Goal: Task Accomplishment & Management: Complete application form

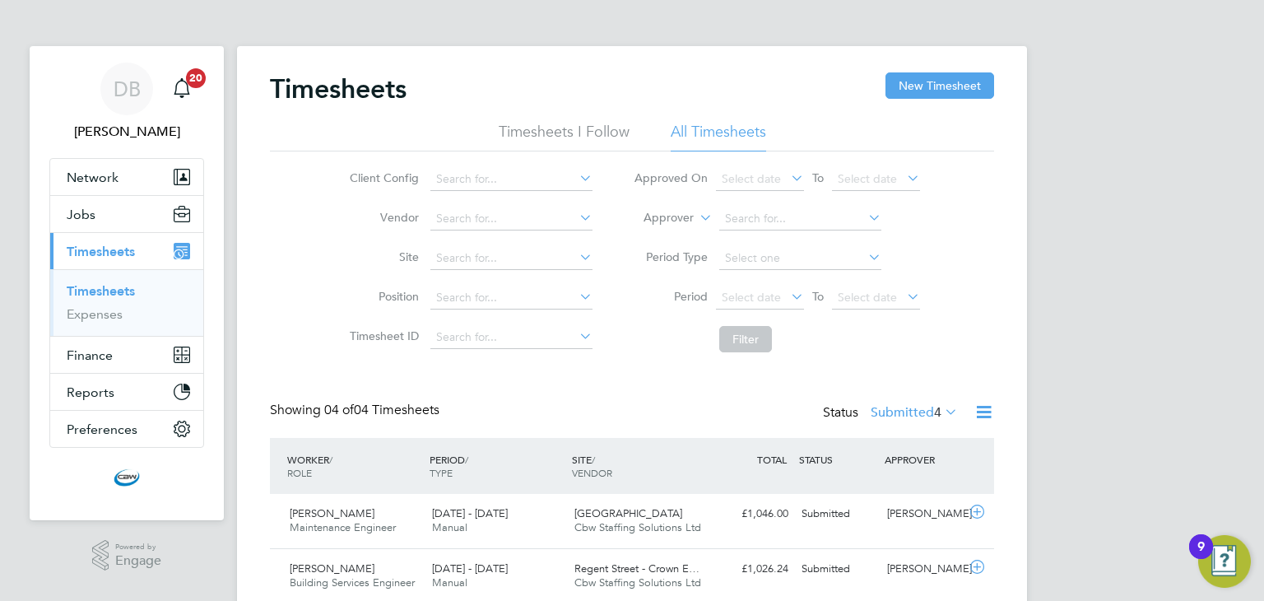
click at [925, 406] on label "Submitted 4" at bounding box center [914, 412] width 87 height 16
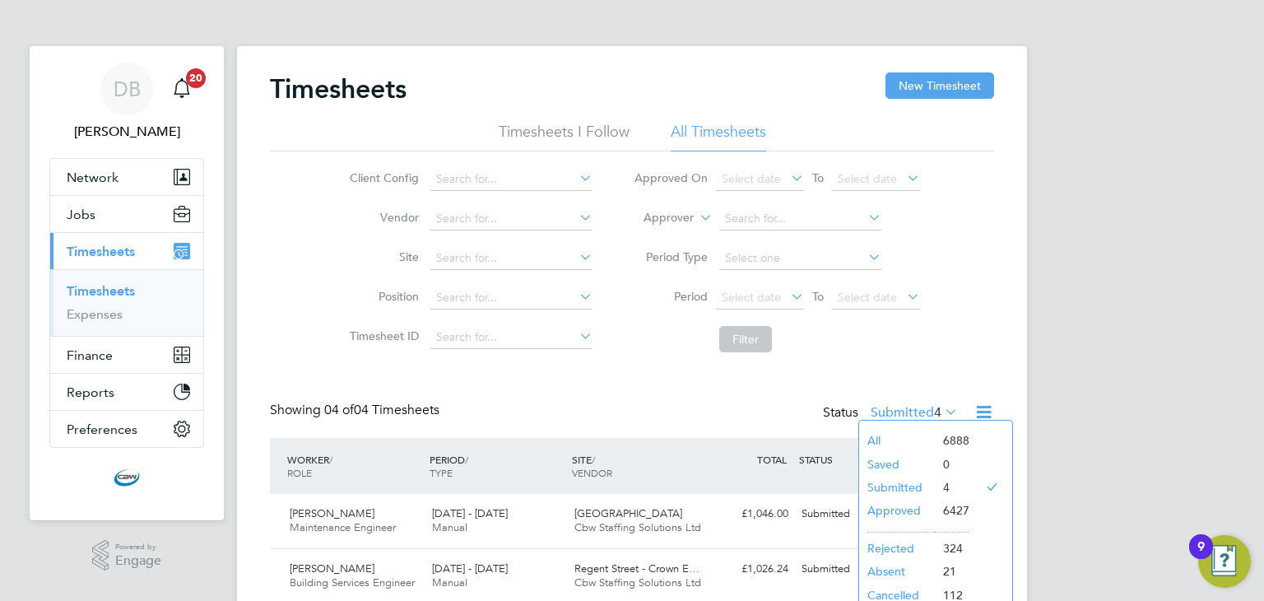
click at [901, 434] on li "All" at bounding box center [897, 440] width 76 height 23
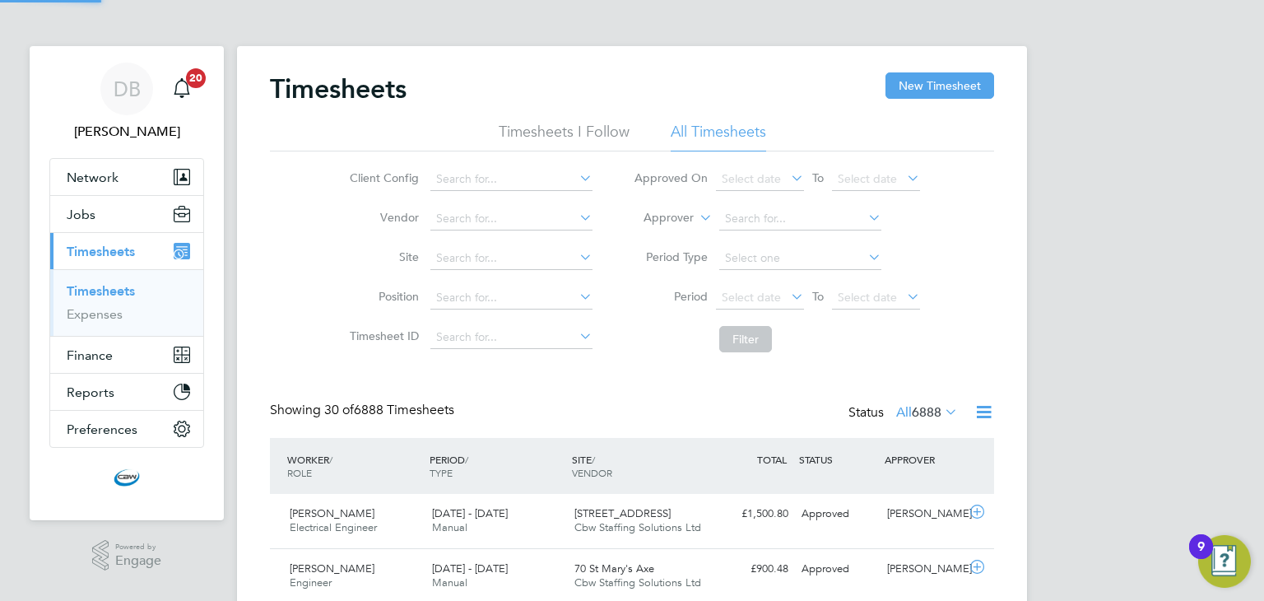
scroll to position [41, 143]
click at [908, 97] on button "New Timesheet" at bounding box center [939, 85] width 109 height 26
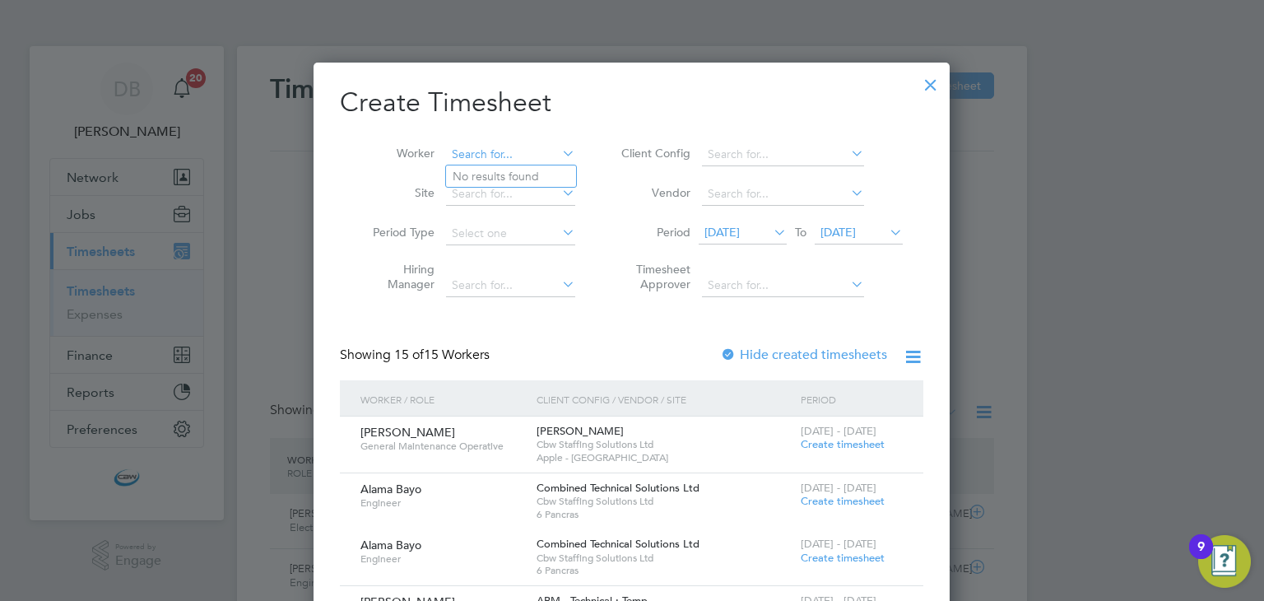
click at [541, 156] on input at bounding box center [510, 154] width 129 height 23
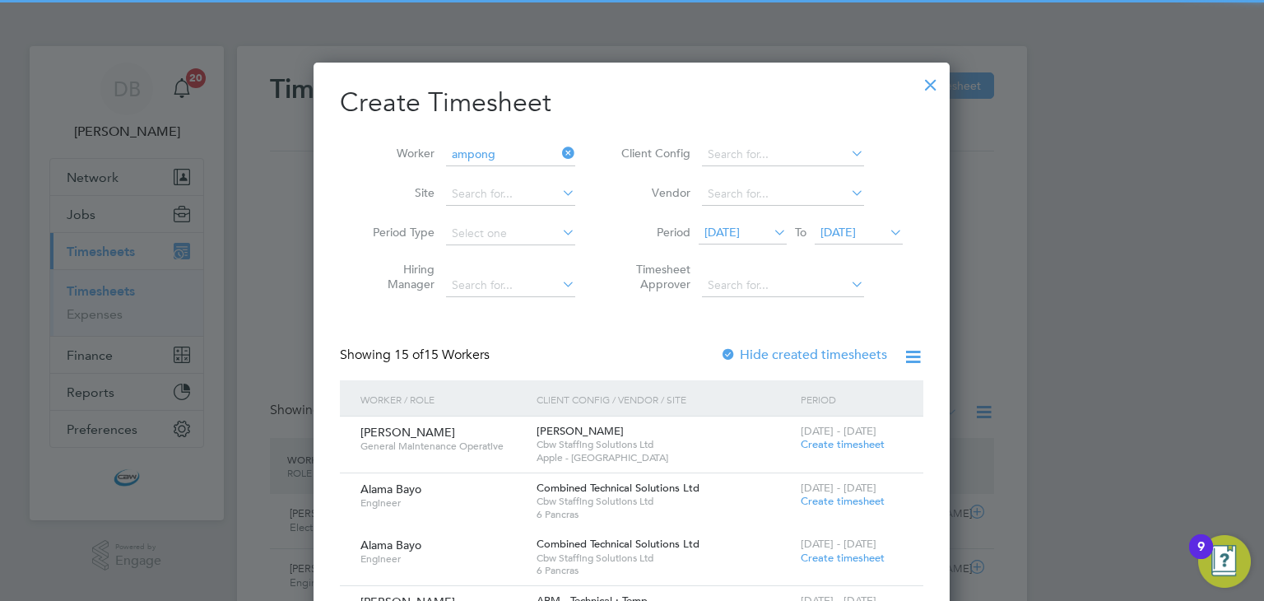
click at [547, 175] on b "Ampong" at bounding box center [570, 177] width 47 height 14
type input "[PERSON_NAME]"
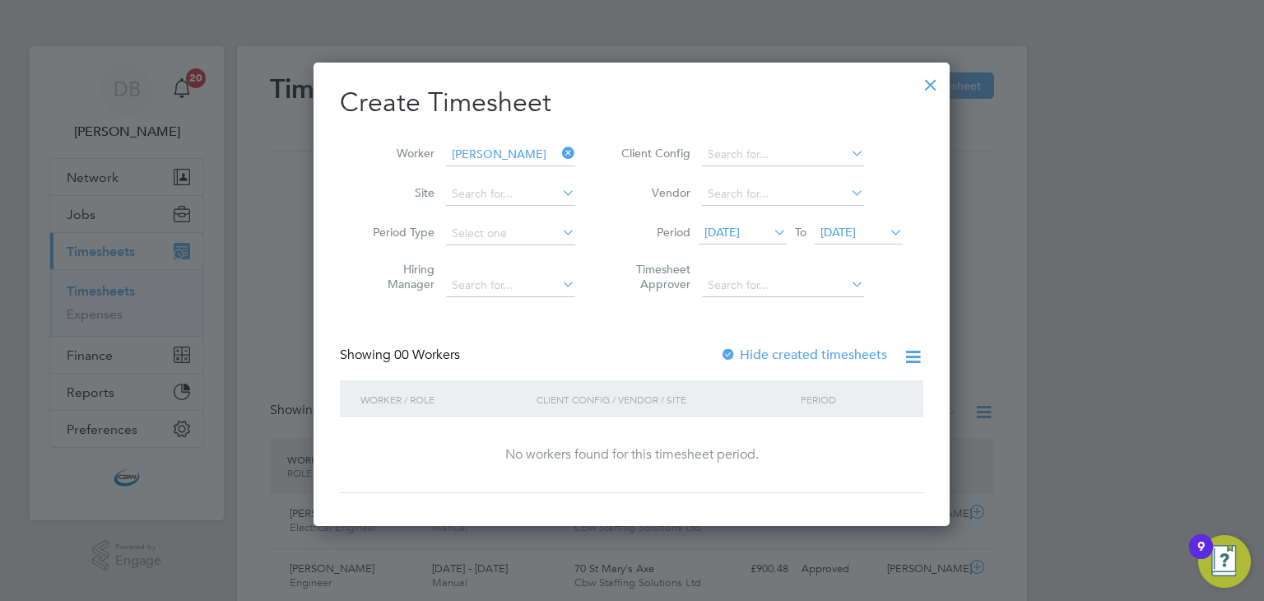
click at [741, 351] on label "Hide created timesheets" at bounding box center [803, 354] width 167 height 16
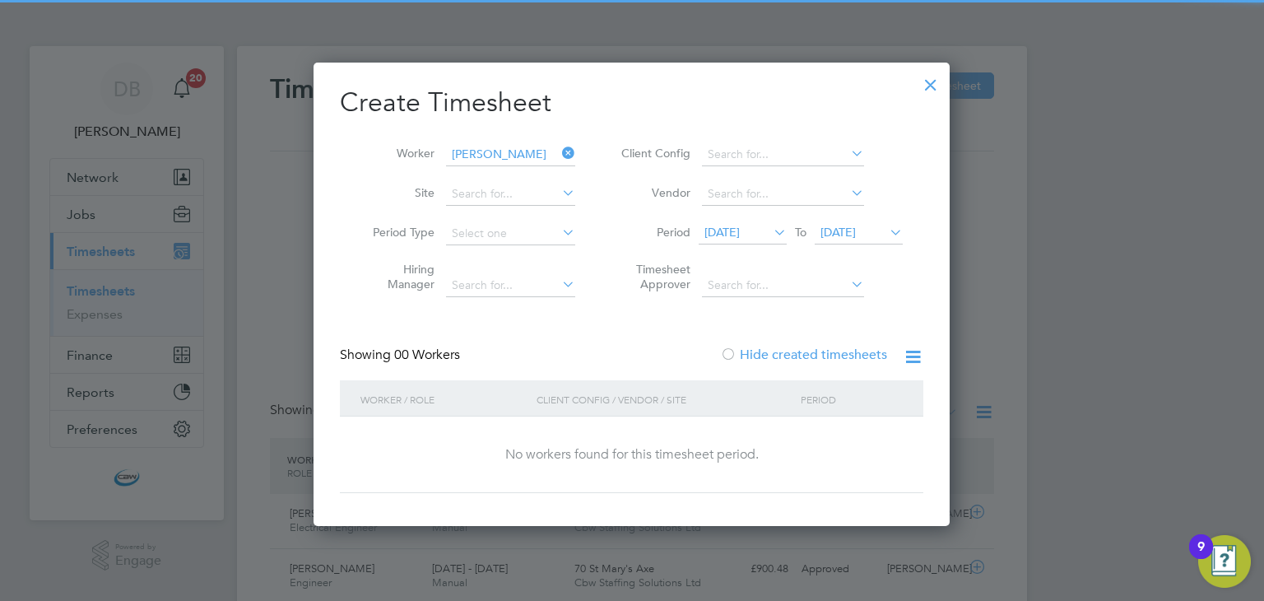
click at [741, 351] on label "Hide created timesheets" at bounding box center [803, 354] width 167 height 16
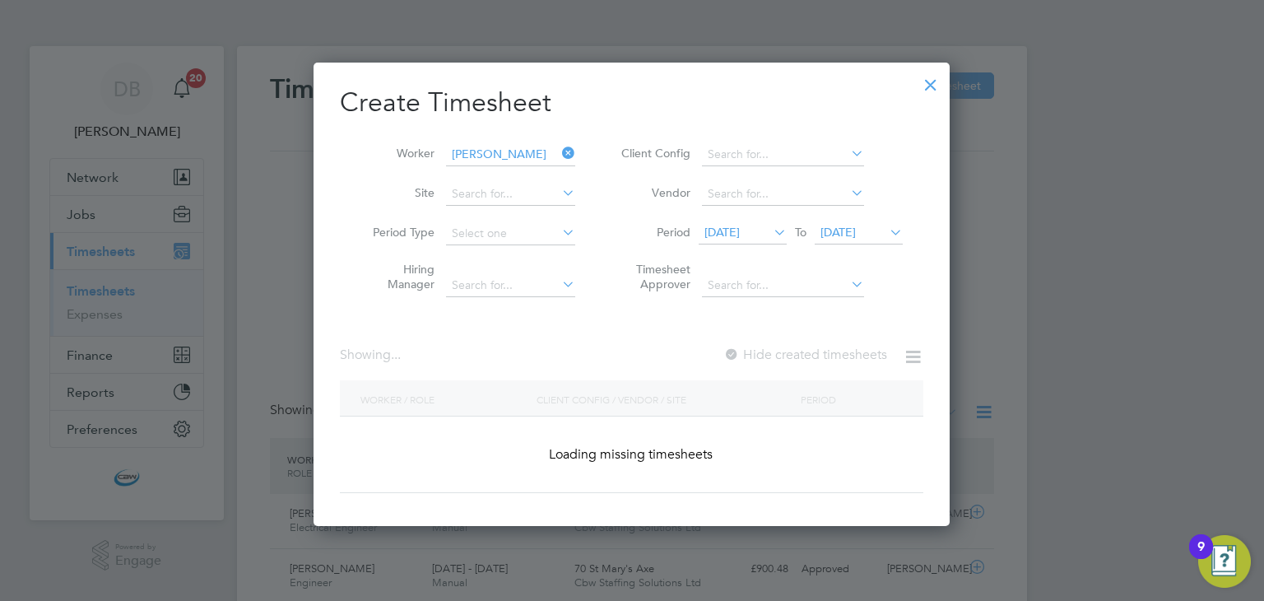
click at [741, 351] on label "Hide created timesheets" at bounding box center [805, 354] width 164 height 16
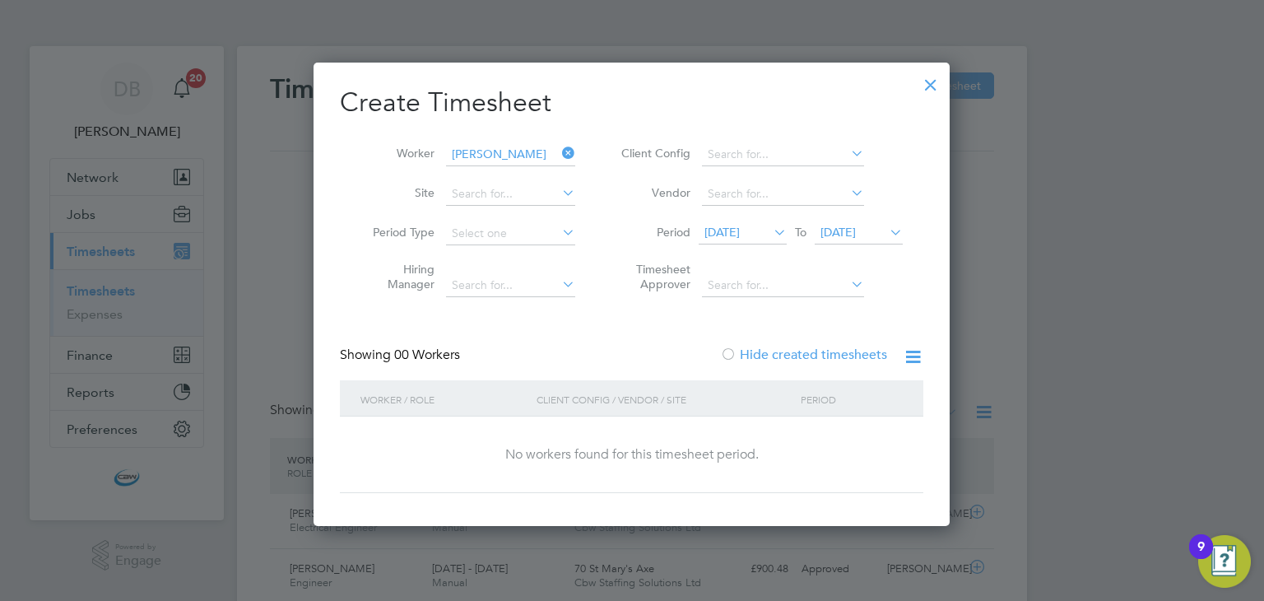
click at [883, 216] on li "Period [DATE] To [DATE]" at bounding box center [759, 233] width 327 height 39
click at [886, 235] on icon at bounding box center [886, 232] width 0 height 23
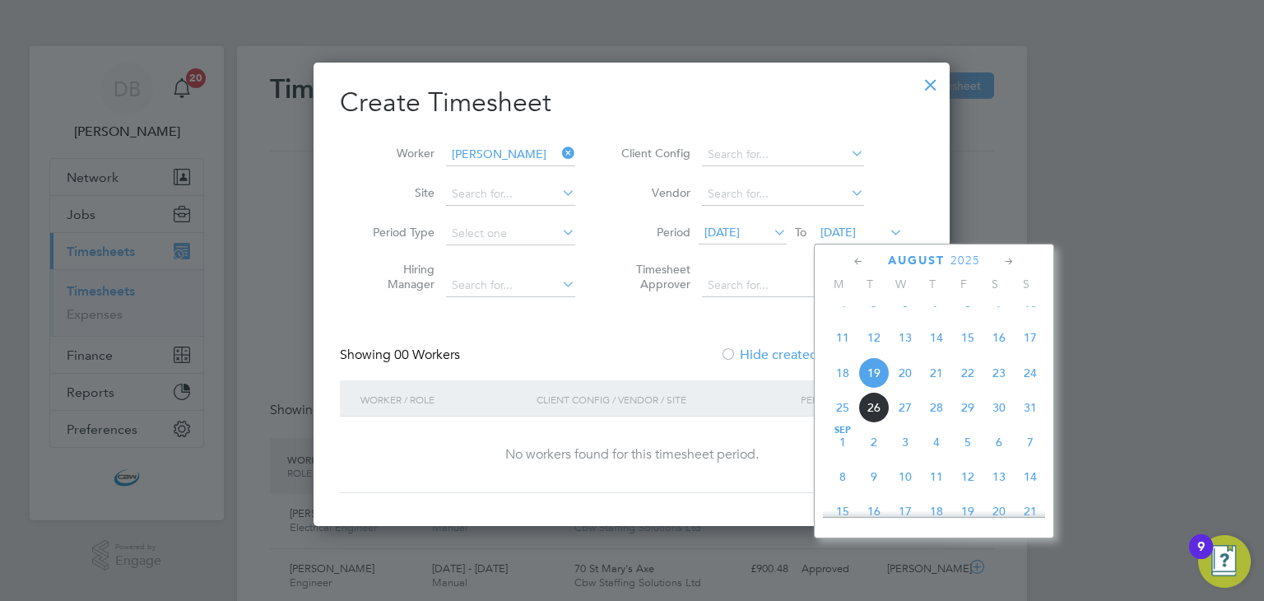
click at [1034, 349] on span "17" at bounding box center [1030, 337] width 31 height 31
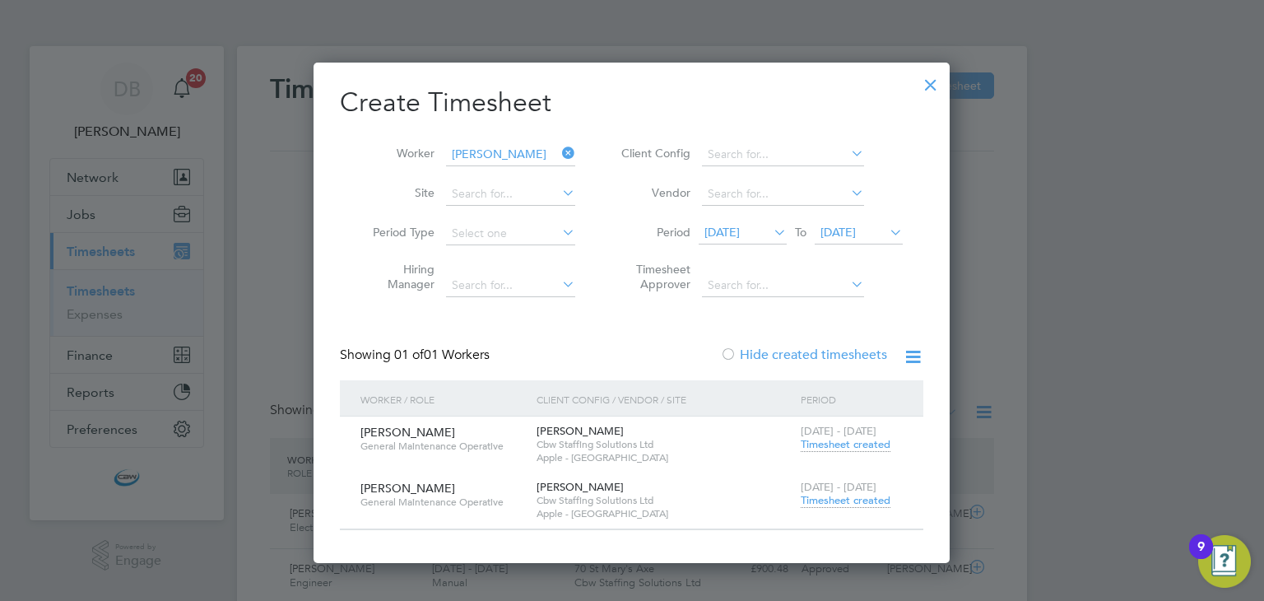
click at [842, 447] on span "Timesheet created" at bounding box center [846, 444] width 90 height 15
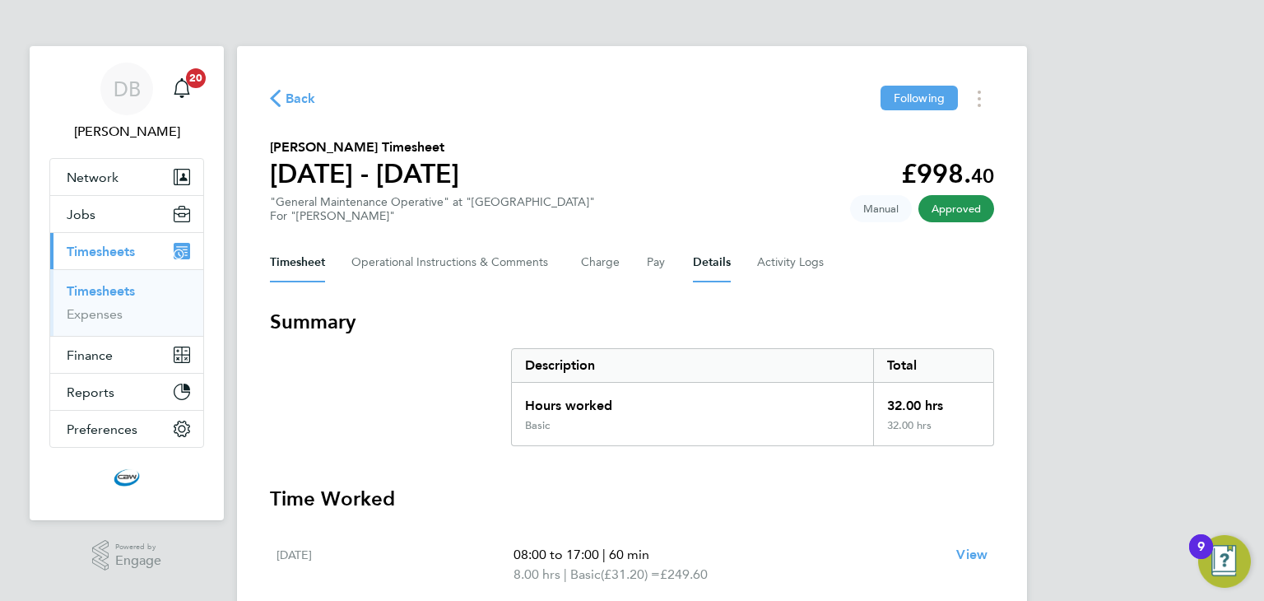
click at [721, 269] on button "Details" at bounding box center [712, 262] width 38 height 39
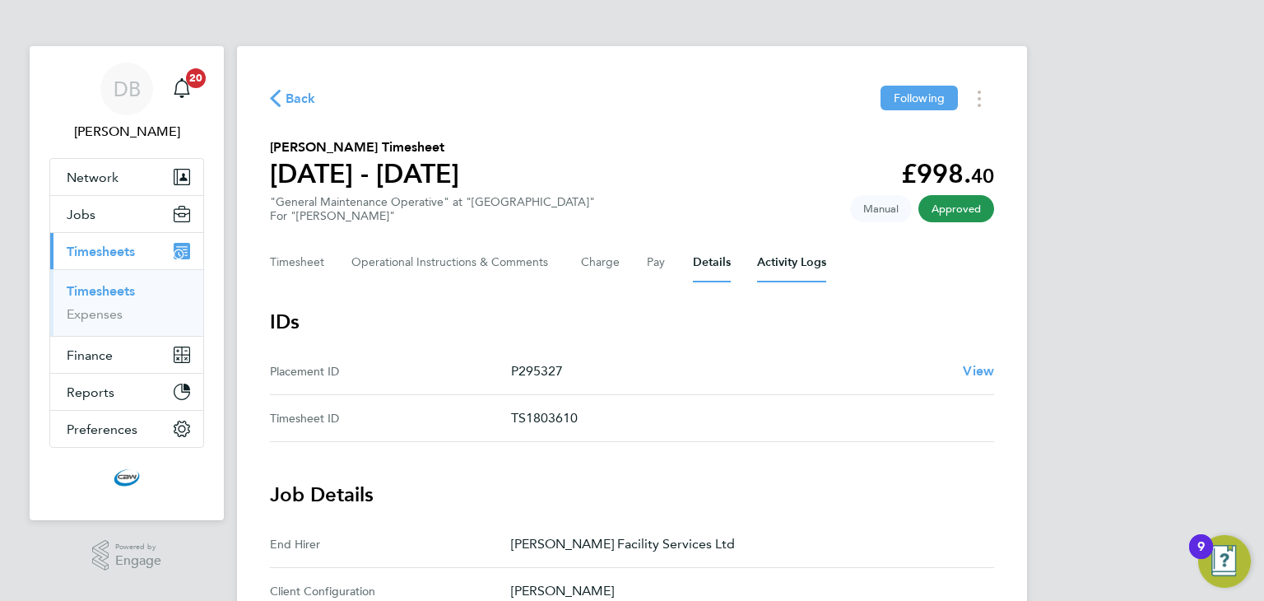
click at [797, 254] on Logs-tab "Activity Logs" at bounding box center [791, 262] width 69 height 39
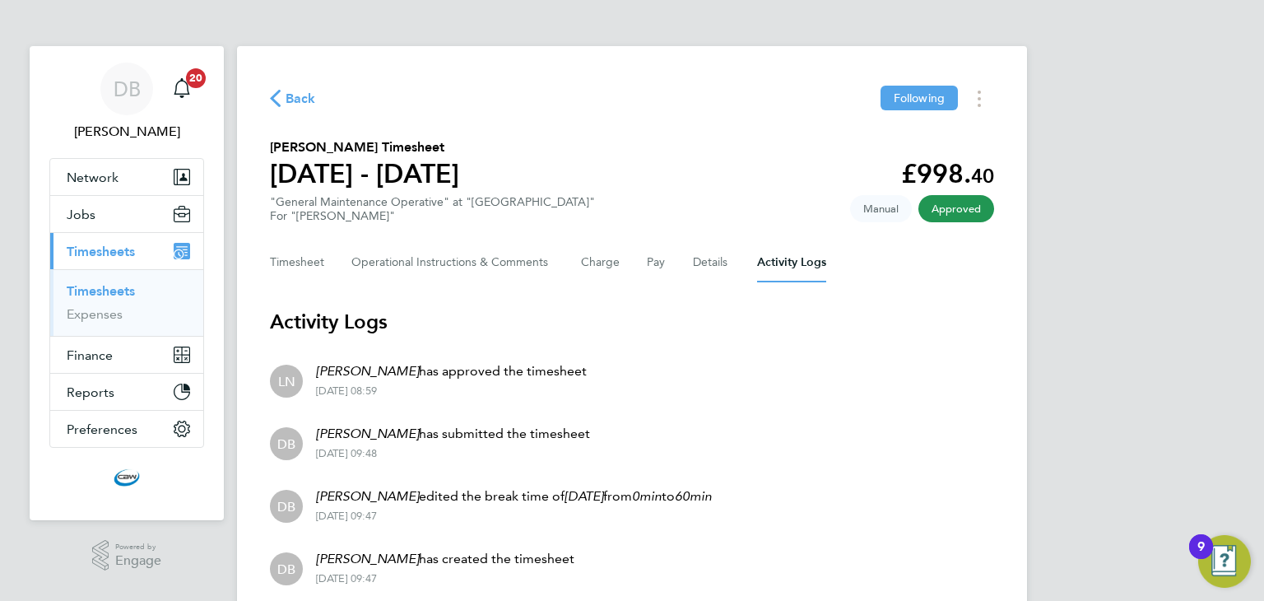
scroll to position [63, 0]
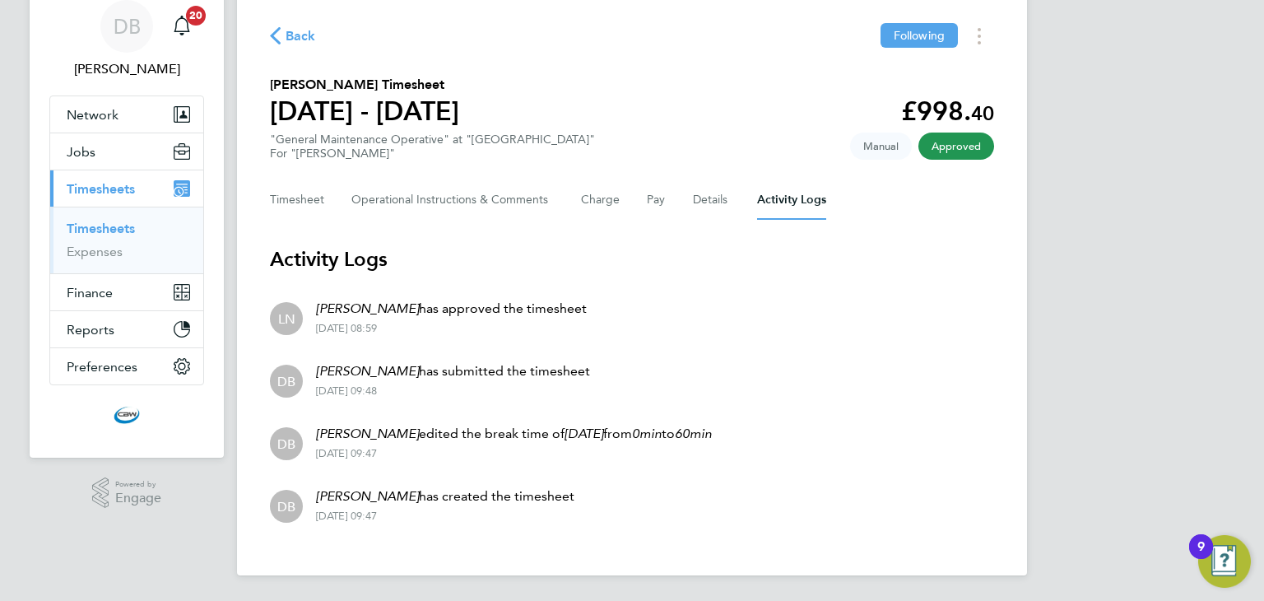
click at [95, 233] on link "Timesheets" at bounding box center [101, 229] width 68 height 16
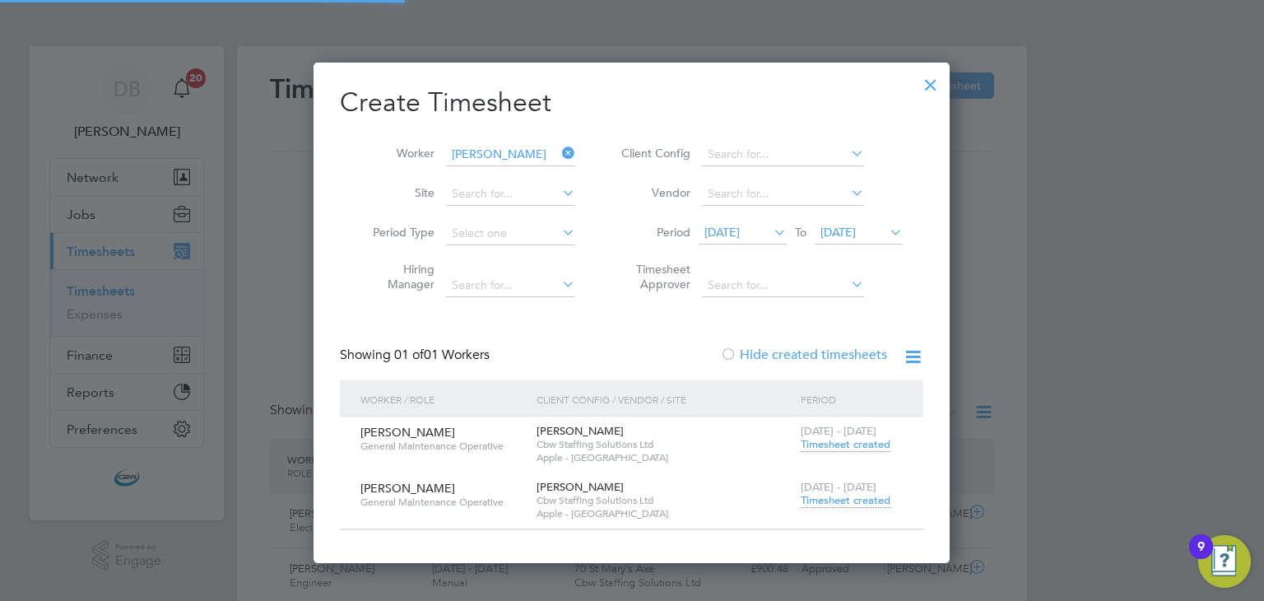
scroll to position [7, 8]
click at [854, 499] on span "Timesheet created" at bounding box center [846, 500] width 90 height 15
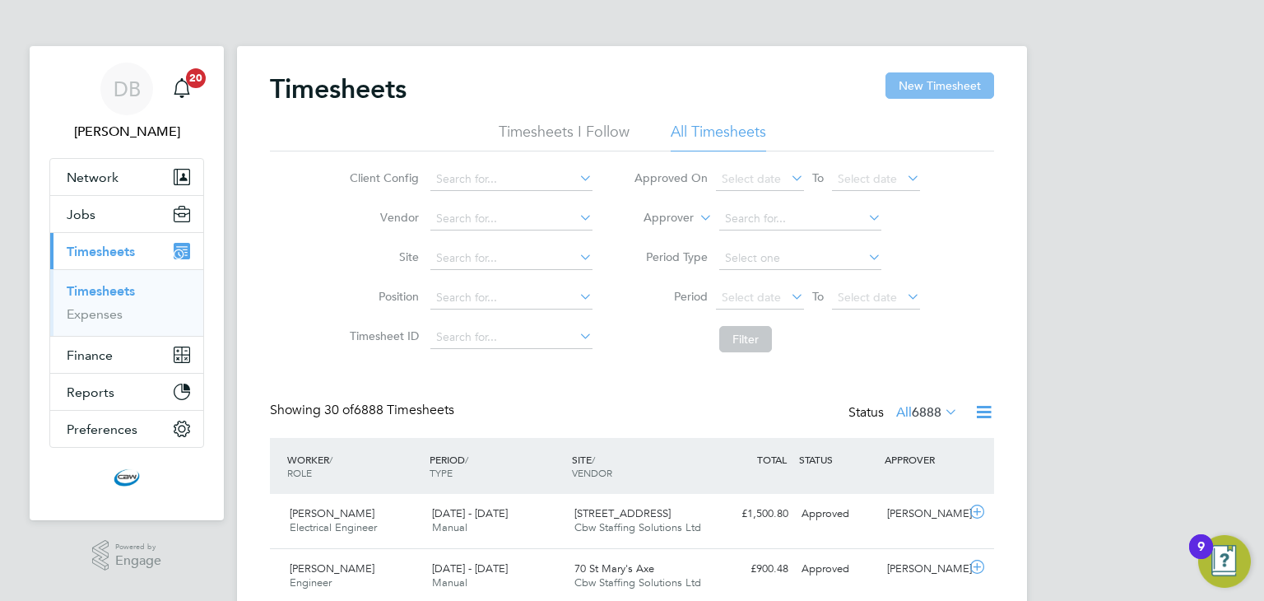
click at [961, 88] on button "New Timesheet" at bounding box center [939, 85] width 109 height 26
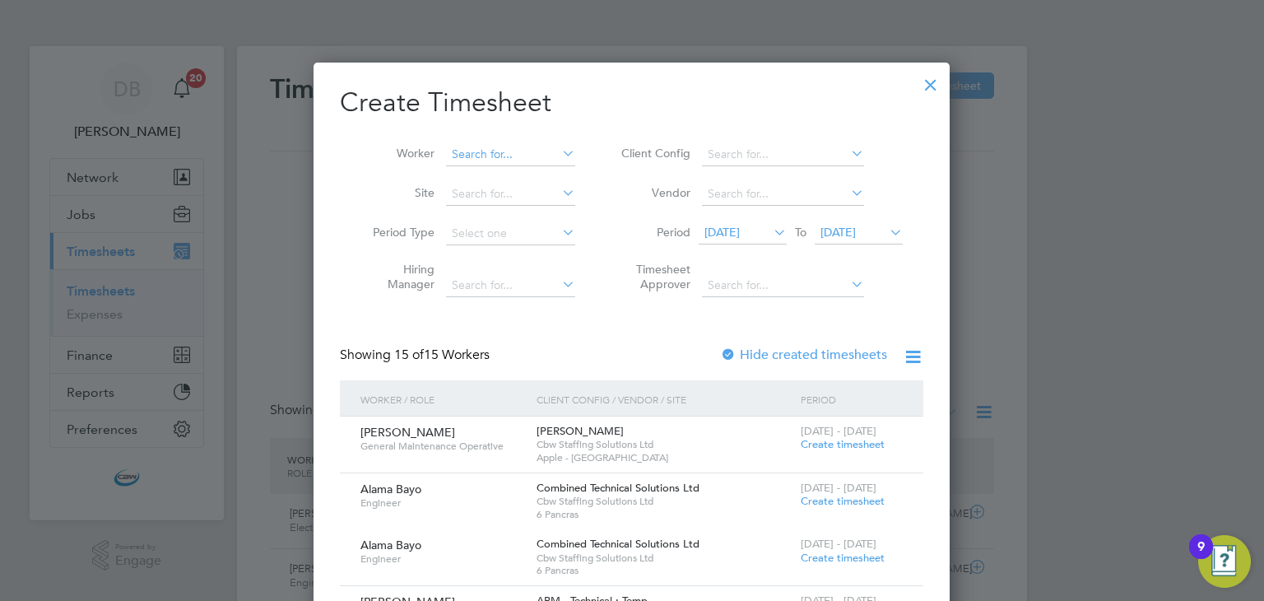
click at [481, 151] on input at bounding box center [510, 154] width 129 height 23
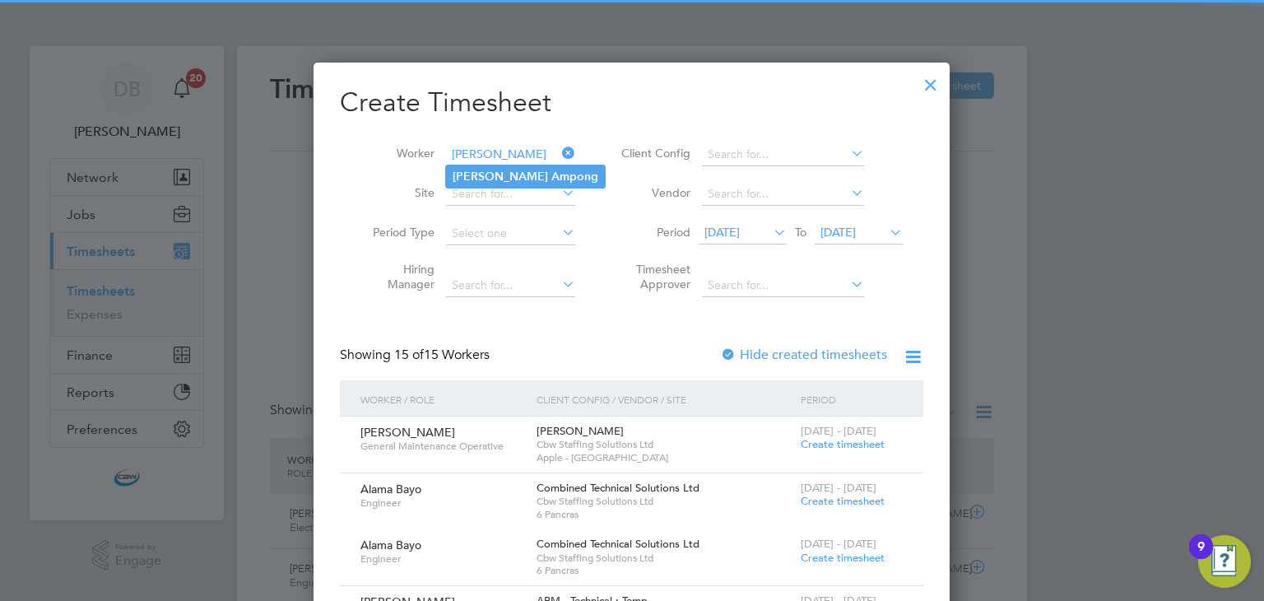
click at [501, 166] on li "Michael Ampong" at bounding box center [525, 176] width 159 height 22
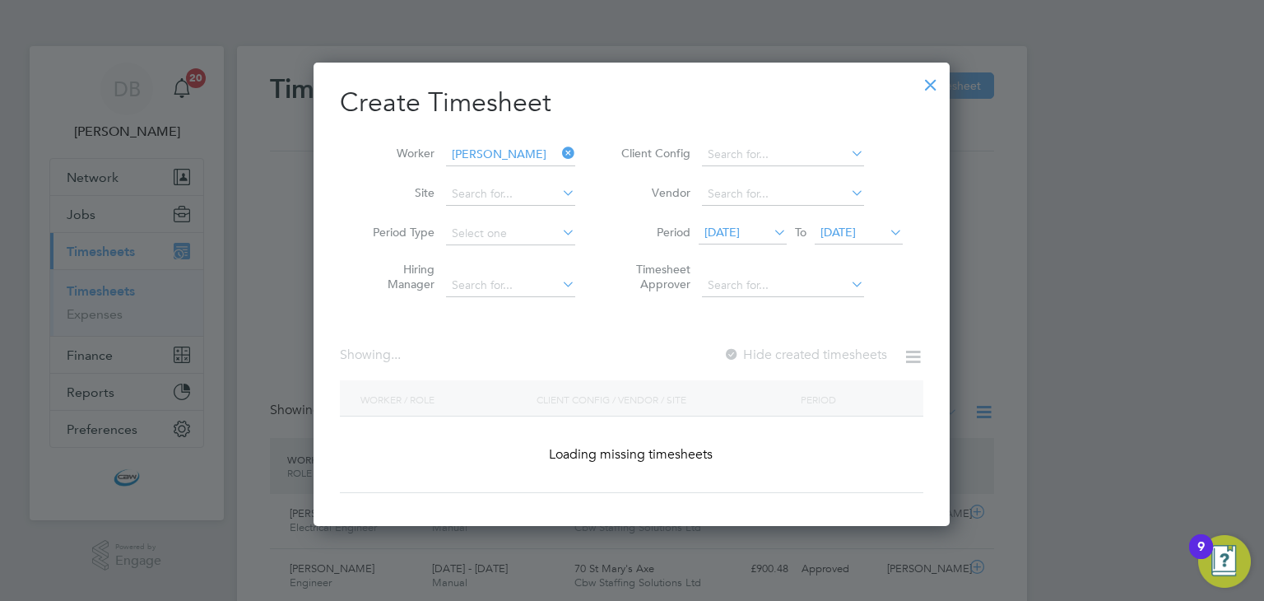
type input "[PERSON_NAME]"
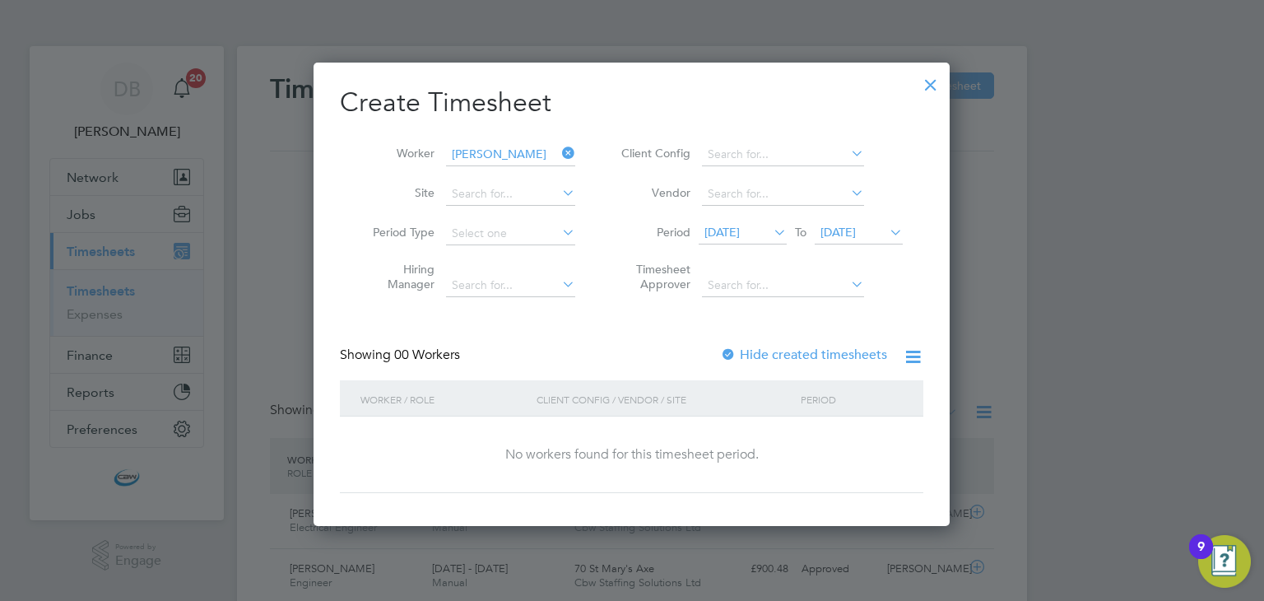
click at [761, 350] on label "Hide created timesheets" at bounding box center [803, 354] width 167 height 16
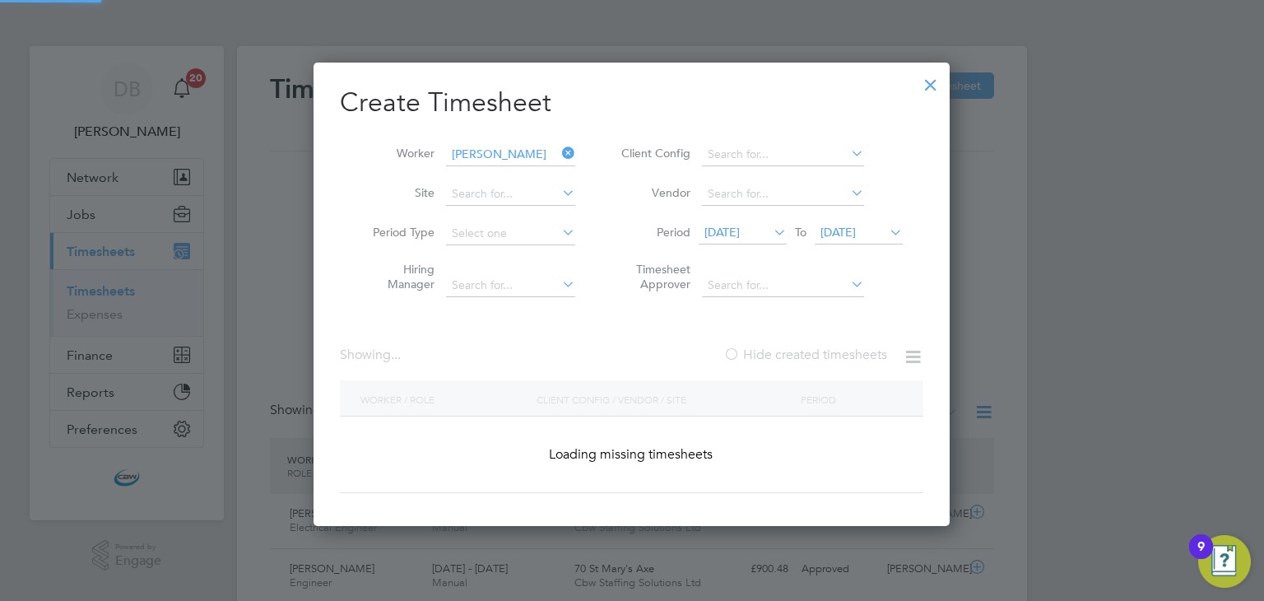
click at [761, 350] on label "Hide created timesheets" at bounding box center [805, 354] width 164 height 16
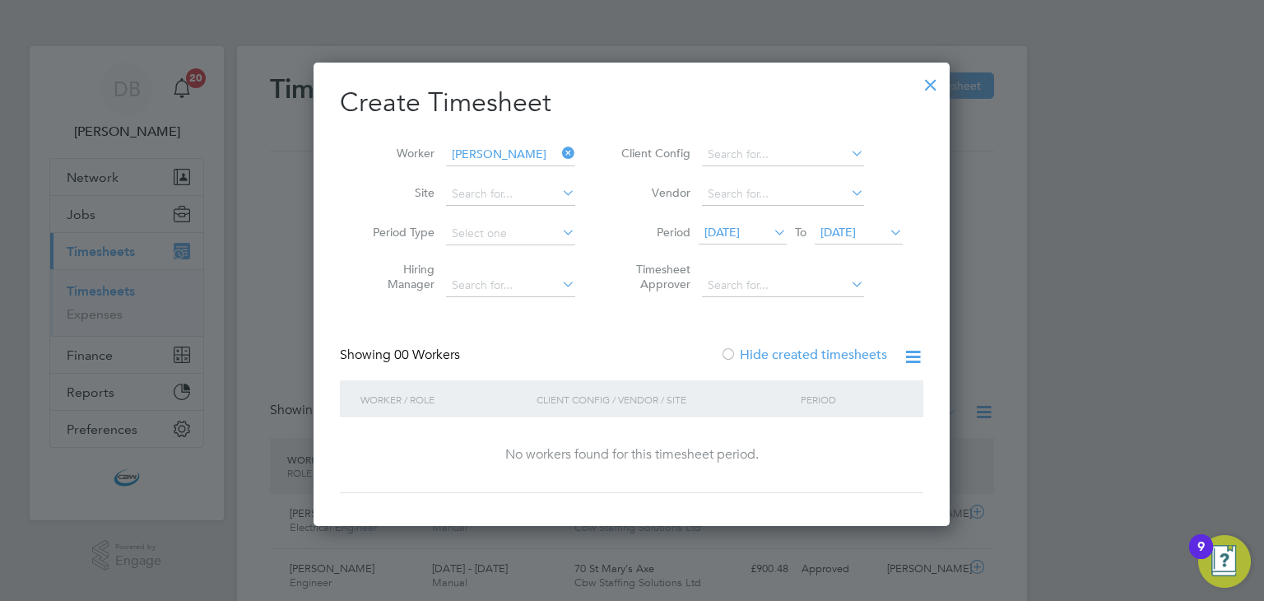
click at [761, 350] on label "Hide created timesheets" at bounding box center [803, 354] width 167 height 16
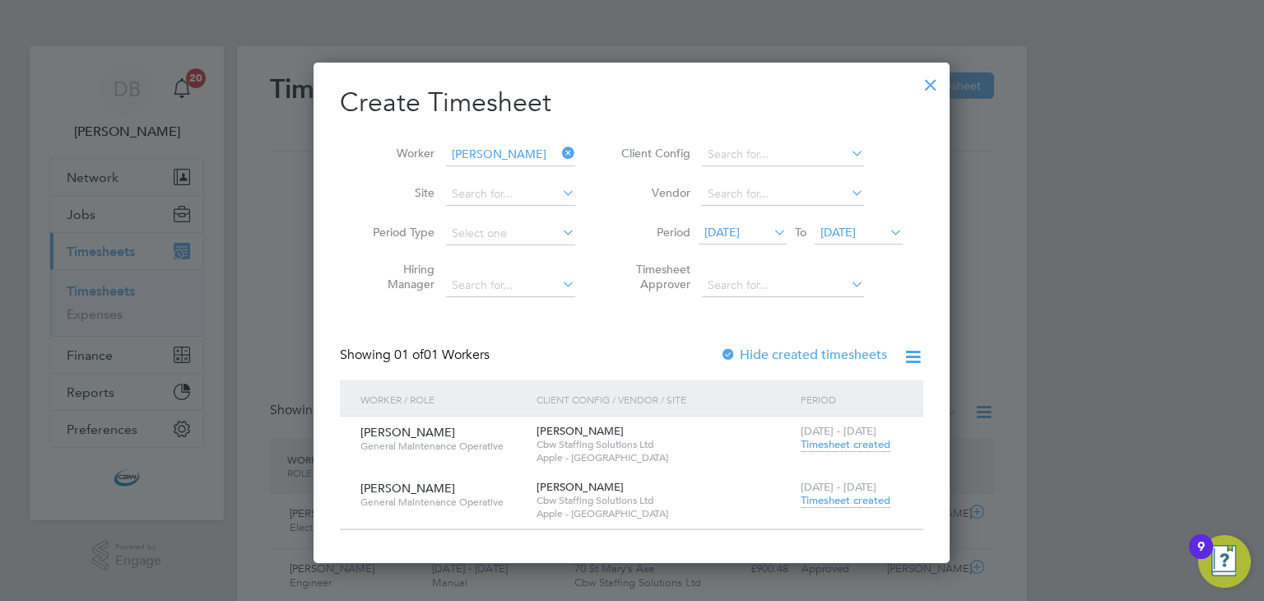
drag, startPoint x: 761, startPoint y: 350, endPoint x: 817, endPoint y: 263, distance: 102.9
click at [817, 263] on div "Create Timesheet Worker Michael Ampong Site Period Type Hiring Manager Client C…" at bounding box center [631, 308] width 583 height 444
click at [822, 445] on span "Timesheet created" at bounding box center [846, 444] width 90 height 15
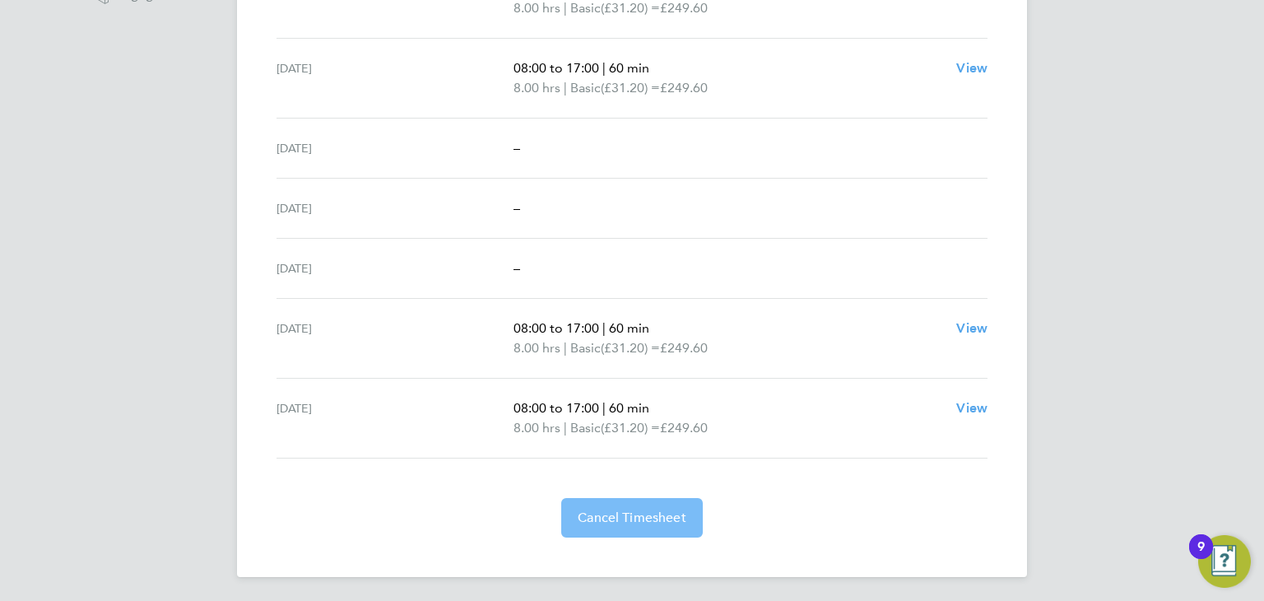
click at [663, 506] on button "Cancel Timesheet" at bounding box center [632, 517] width 142 height 39
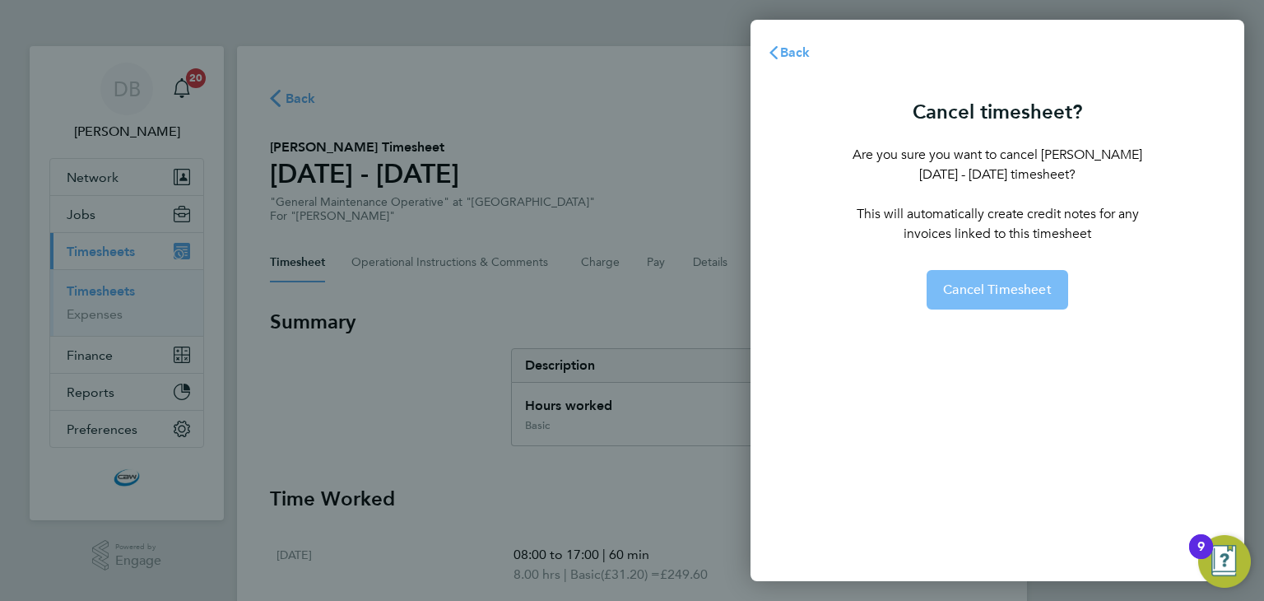
click at [1001, 289] on span "Cancel Timesheet" at bounding box center [997, 289] width 109 height 16
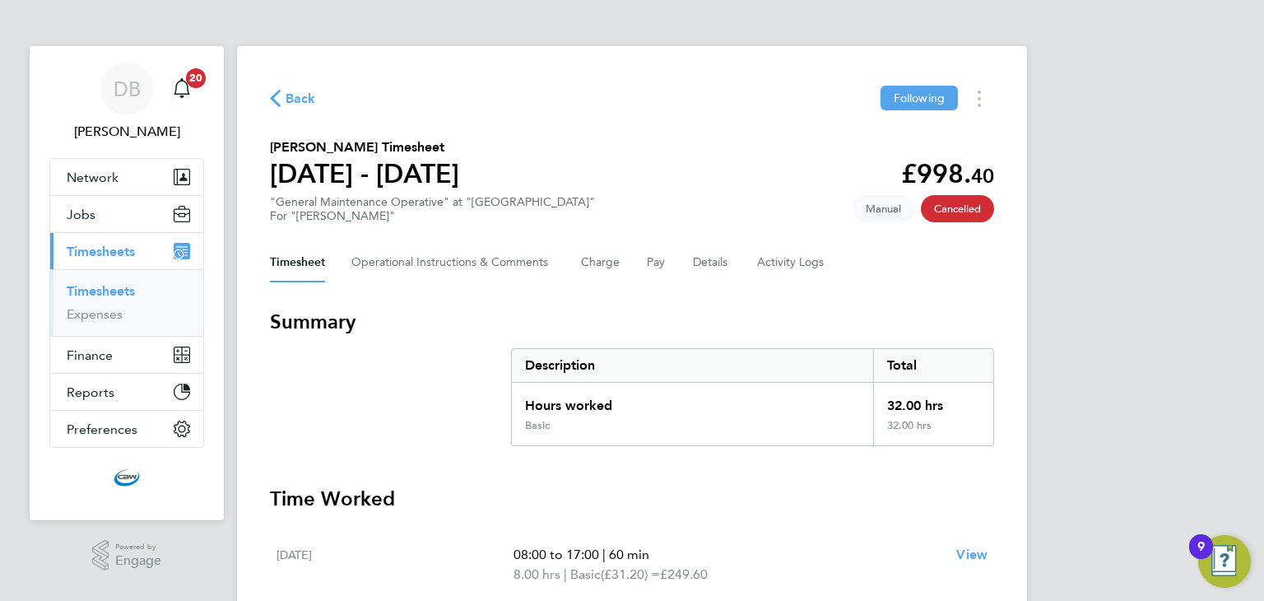
click at [110, 293] on link "Timesheets" at bounding box center [101, 291] width 68 height 16
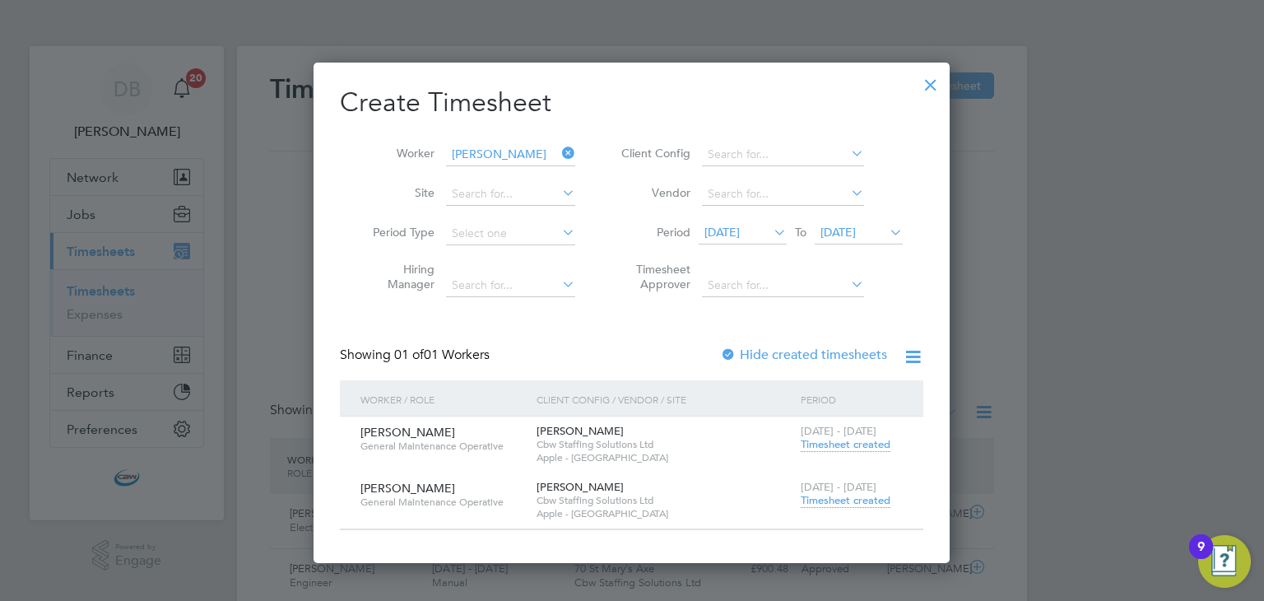
click at [559, 158] on icon at bounding box center [559, 153] width 0 height 23
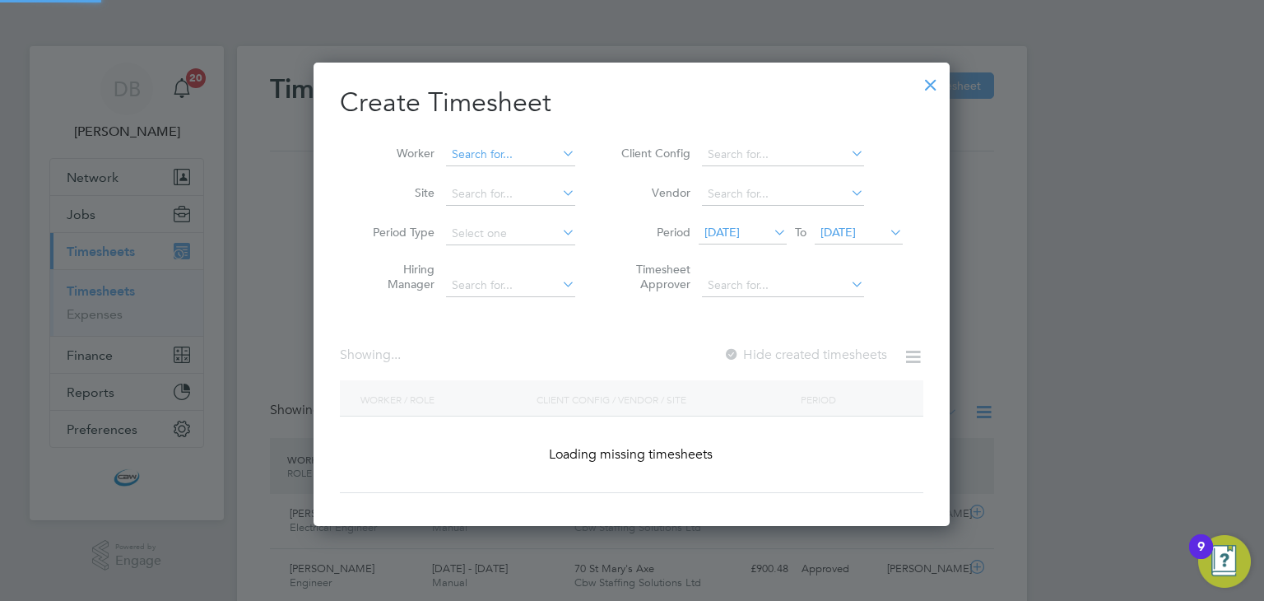
click at [541, 156] on input at bounding box center [510, 154] width 129 height 23
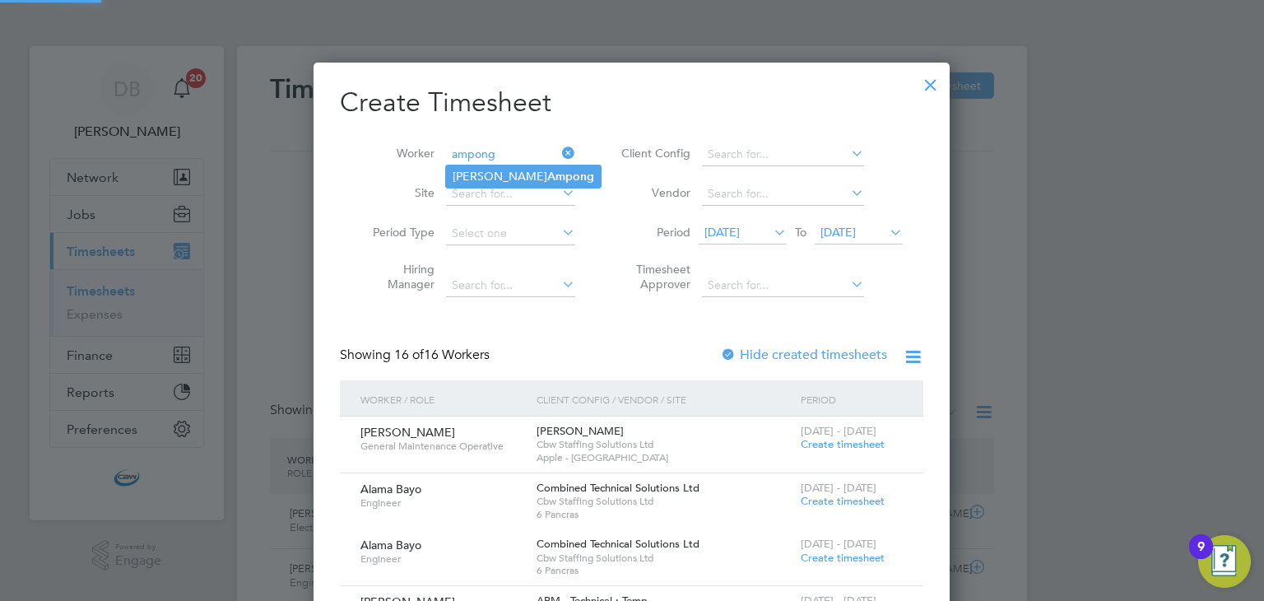
click at [547, 177] on b "Ampong" at bounding box center [570, 177] width 47 height 14
type input "[PERSON_NAME]"
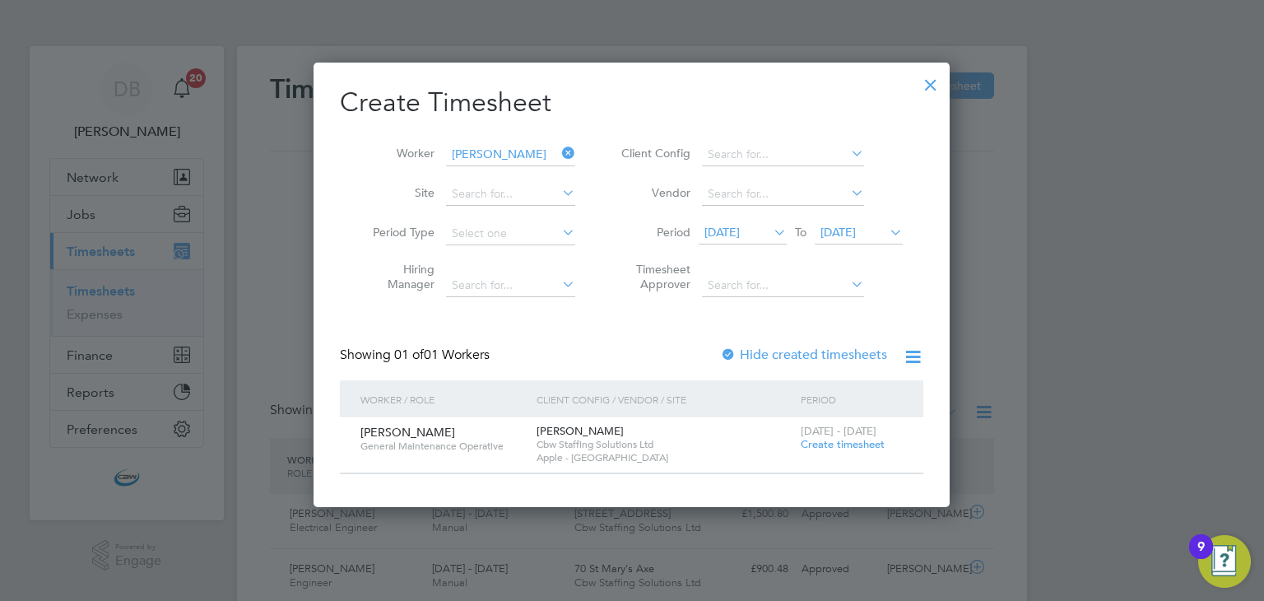
click at [842, 445] on span "Create timesheet" at bounding box center [843, 444] width 84 height 14
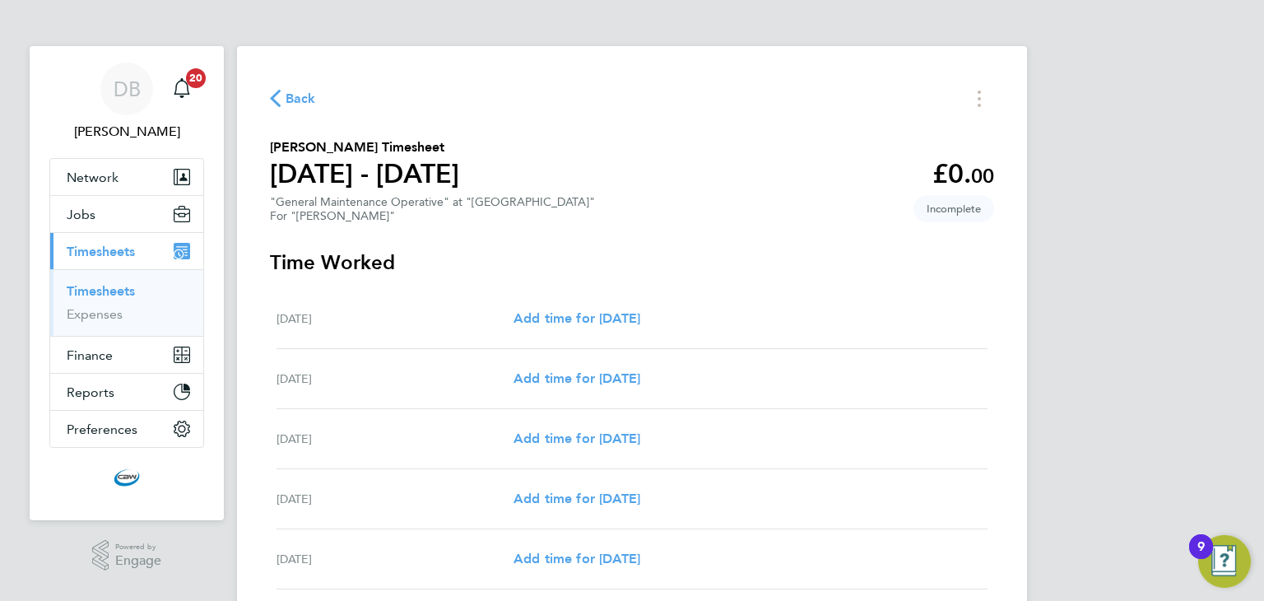
scroll to position [81, 0]
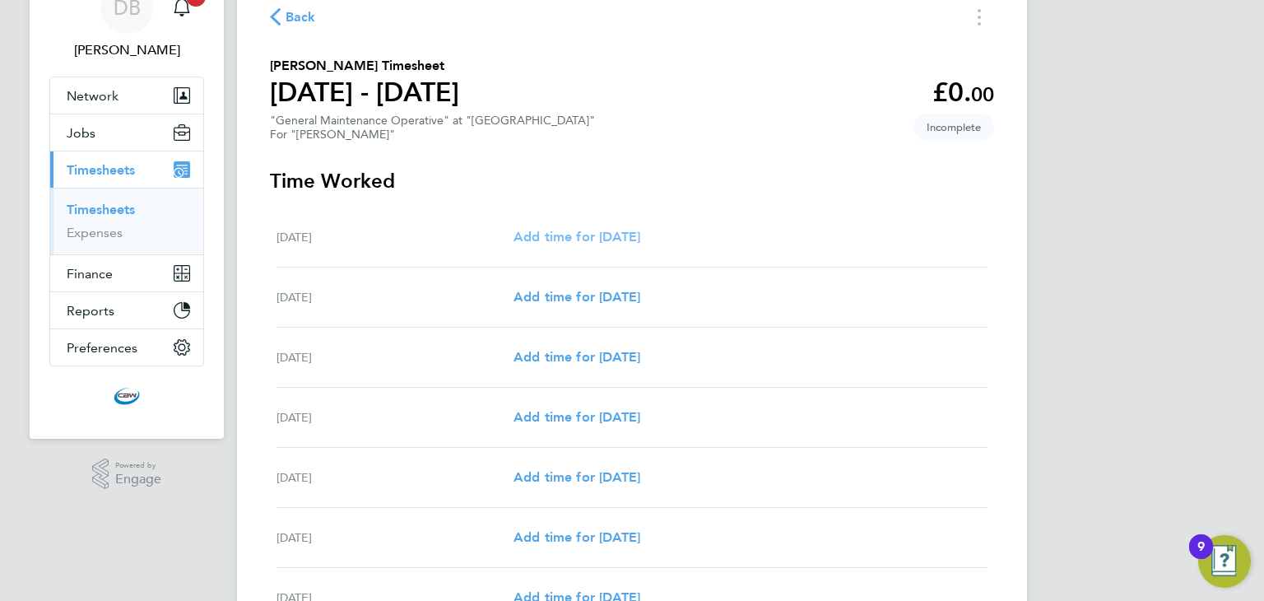
click at [583, 233] on span "Add time for Sat 09 Aug" at bounding box center [576, 237] width 127 height 16
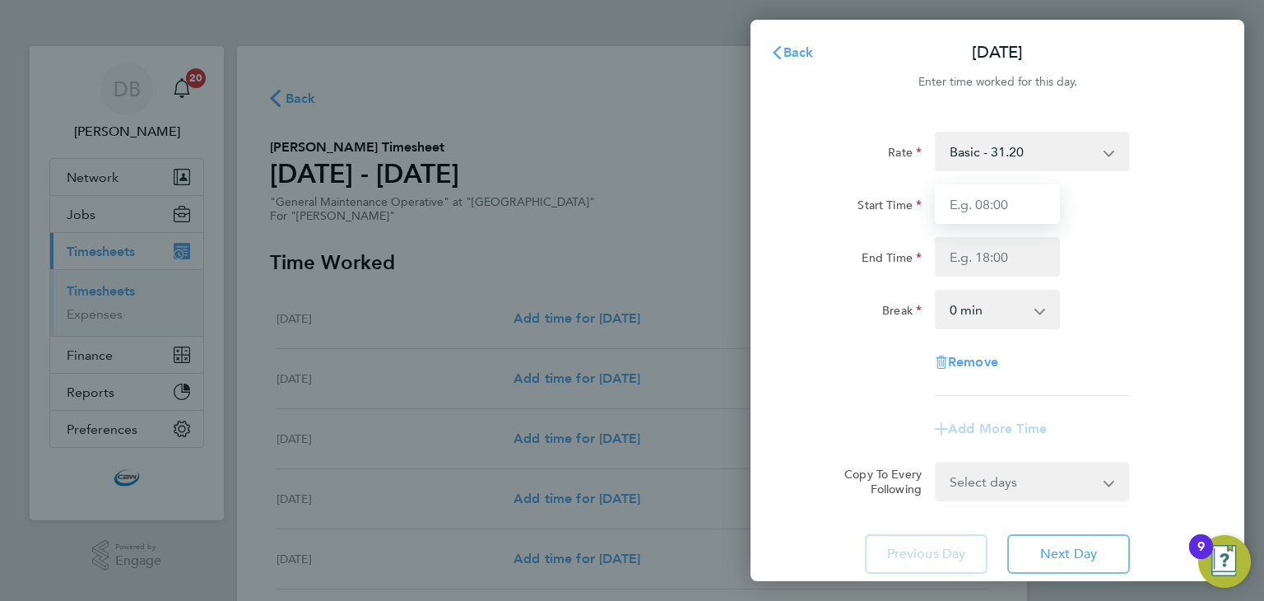
click at [992, 207] on input "Start Time" at bounding box center [997, 203] width 125 height 39
type input "07:00"
click at [1012, 251] on input "End Time" at bounding box center [997, 256] width 125 height 39
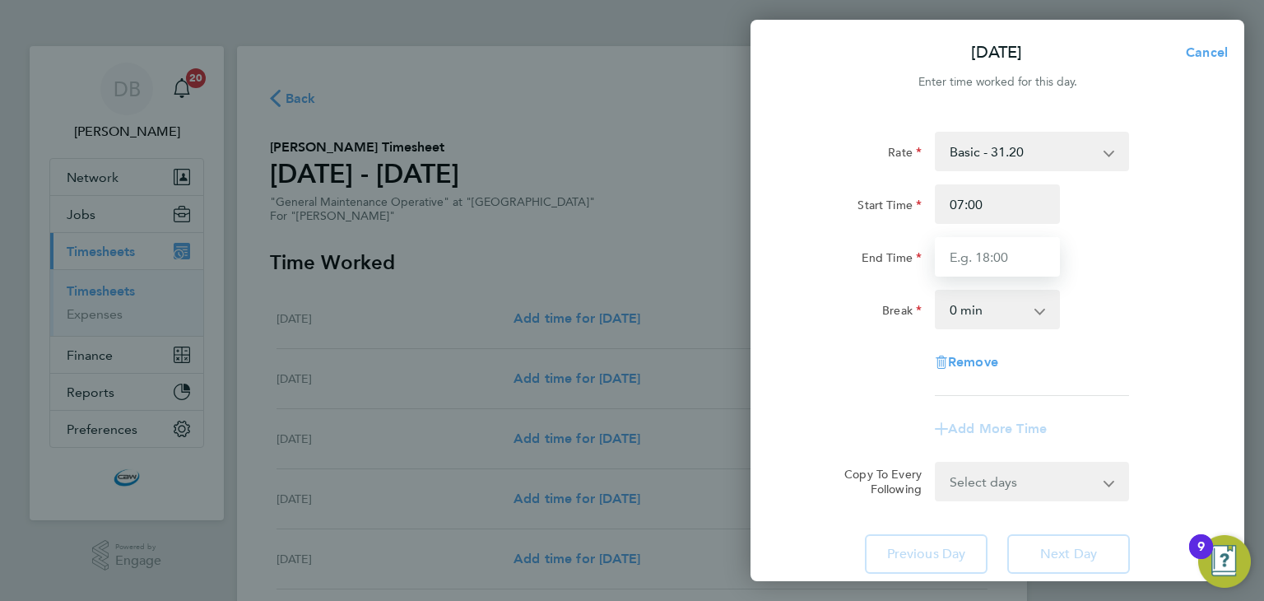
type input "19:00"
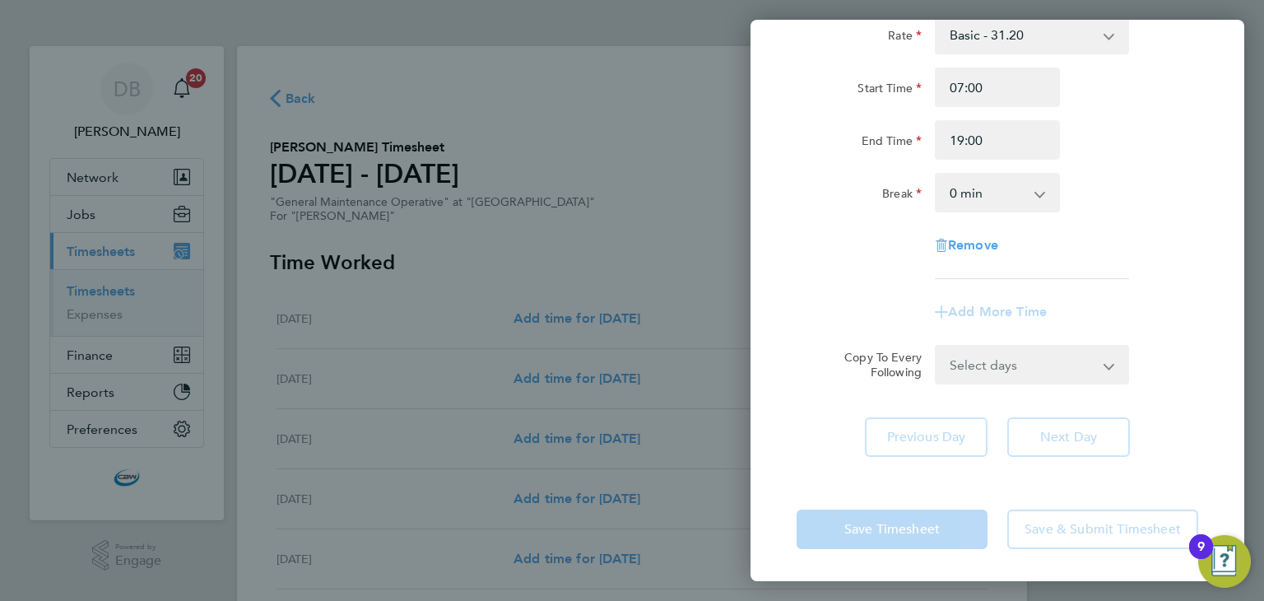
click at [1038, 379] on select "Select days Day Weekday (Mon-Fri) Monday Tuesday Wednesday Thursday Friday Sund…" at bounding box center [1022, 364] width 173 height 36
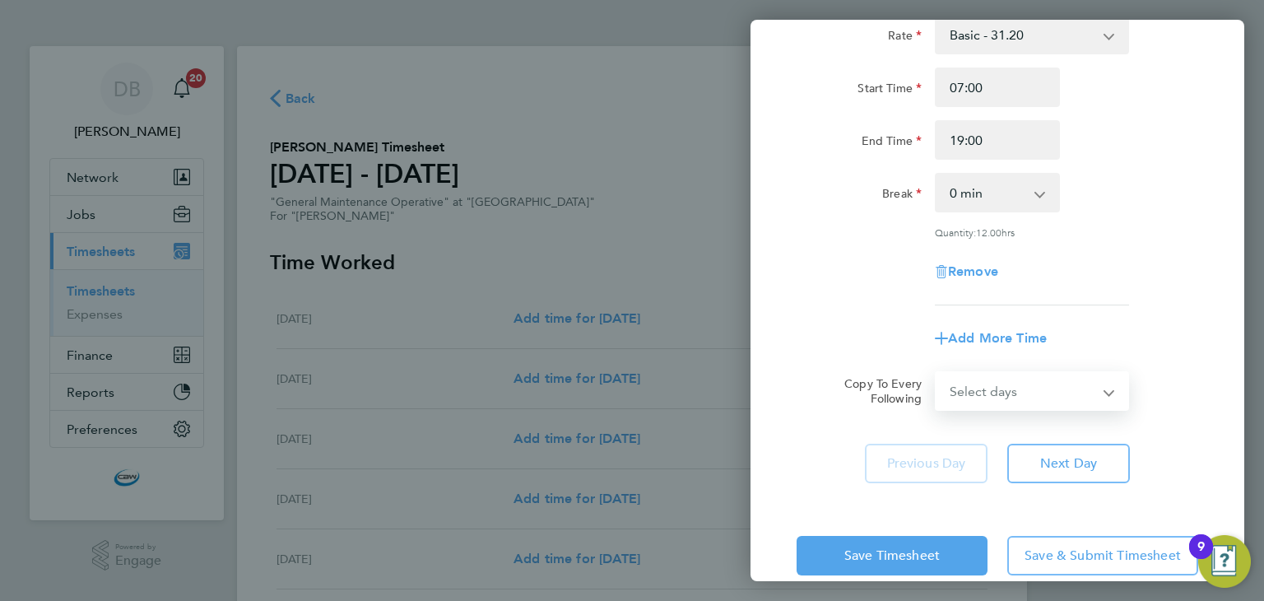
select select "DAY"
click at [936, 373] on select "Select days Day Weekday (Mon-Fri) Monday Tuesday Wednesday Thursday Friday Sund…" at bounding box center [1022, 391] width 173 height 36
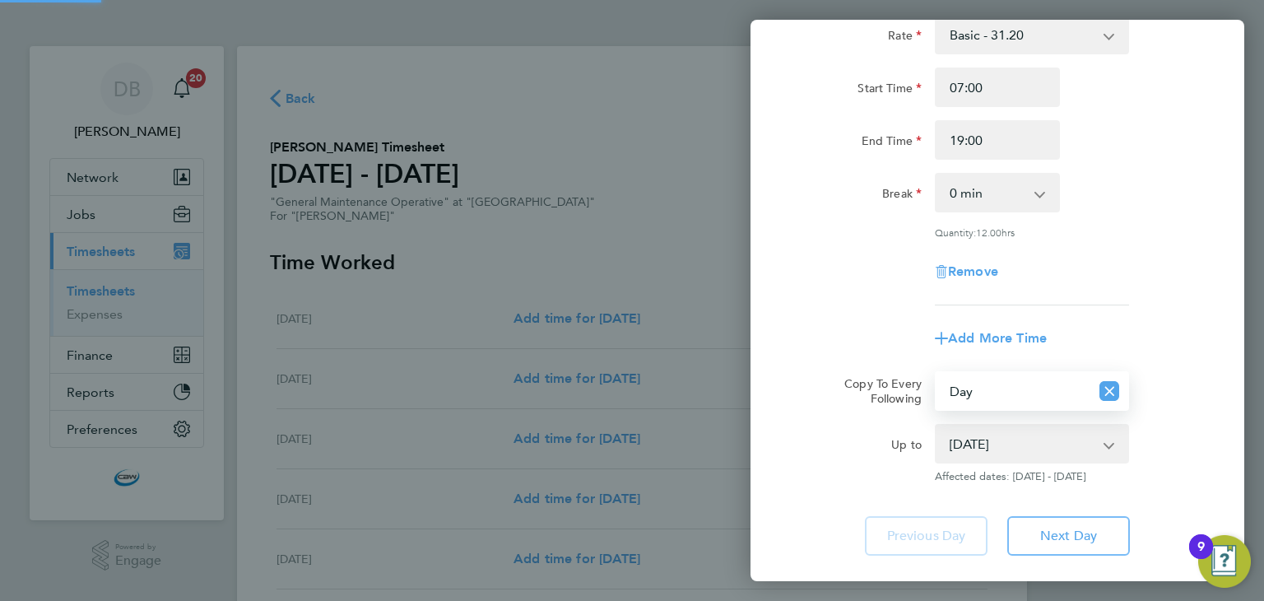
click at [973, 447] on select "10 Aug 2025 11 Aug 2025 12 Aug 2025 13 Aug 2025 14 Aug 2025 15 Aug 2025" at bounding box center [1021, 443] width 171 height 36
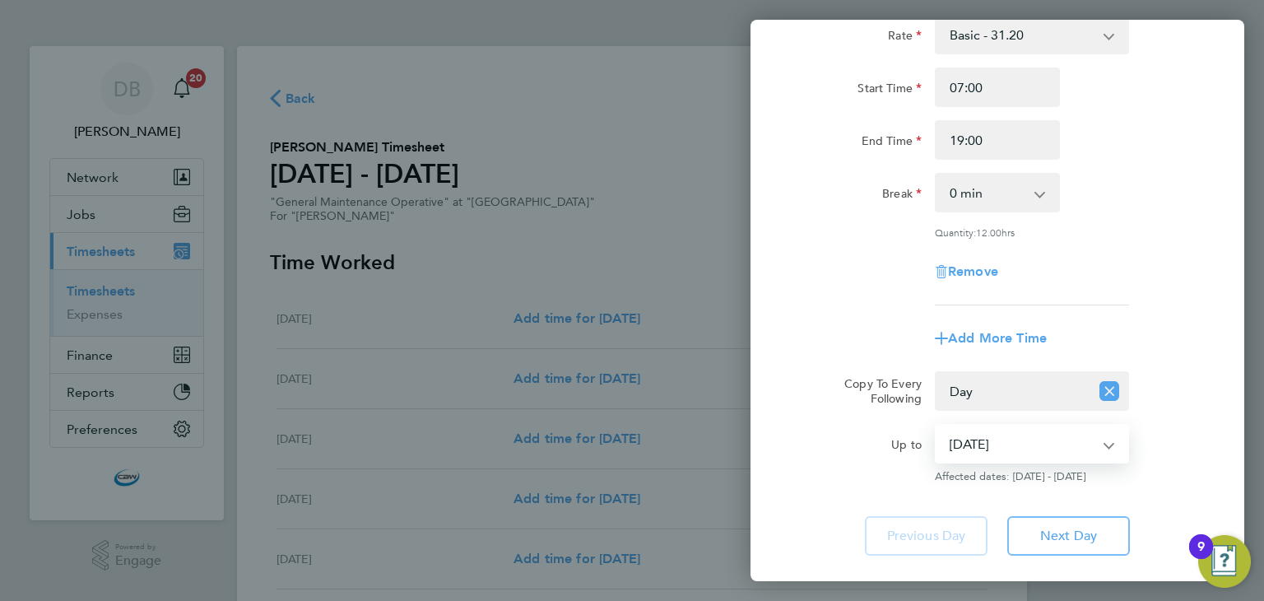
select select "2025-08-10"
click at [936, 425] on select "10 Aug 2025 11 Aug 2025 12 Aug 2025 13 Aug 2025 14 Aug 2025 15 Aug 2025" at bounding box center [1021, 443] width 171 height 36
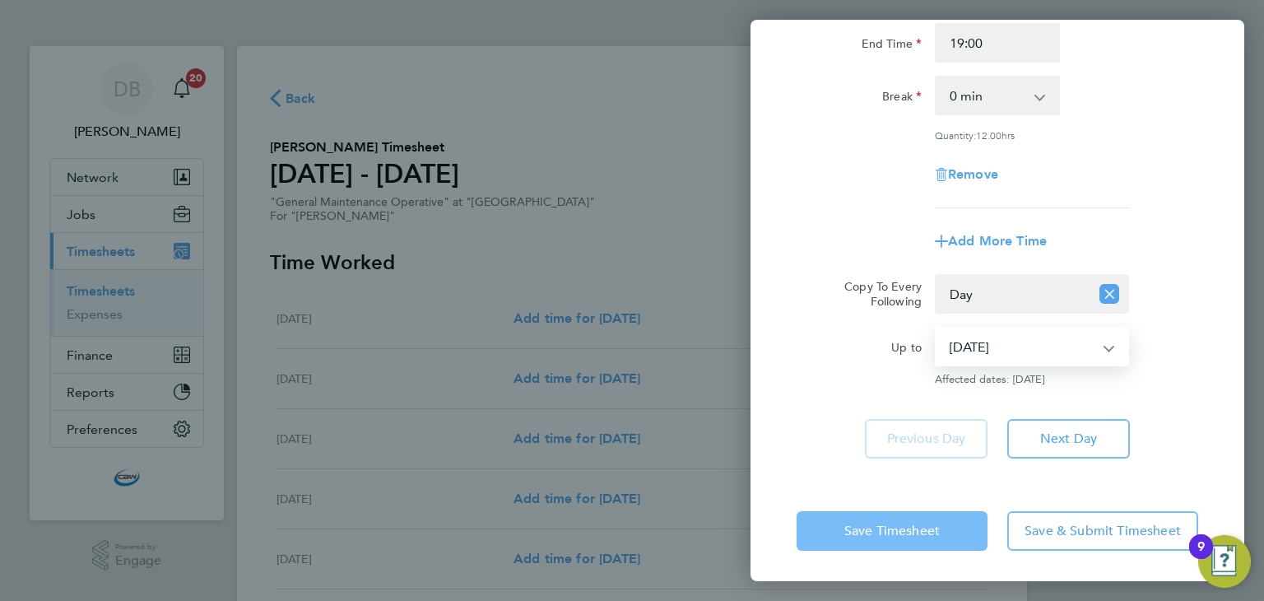
click at [920, 527] on span "Save Timesheet" at bounding box center [891, 531] width 95 height 16
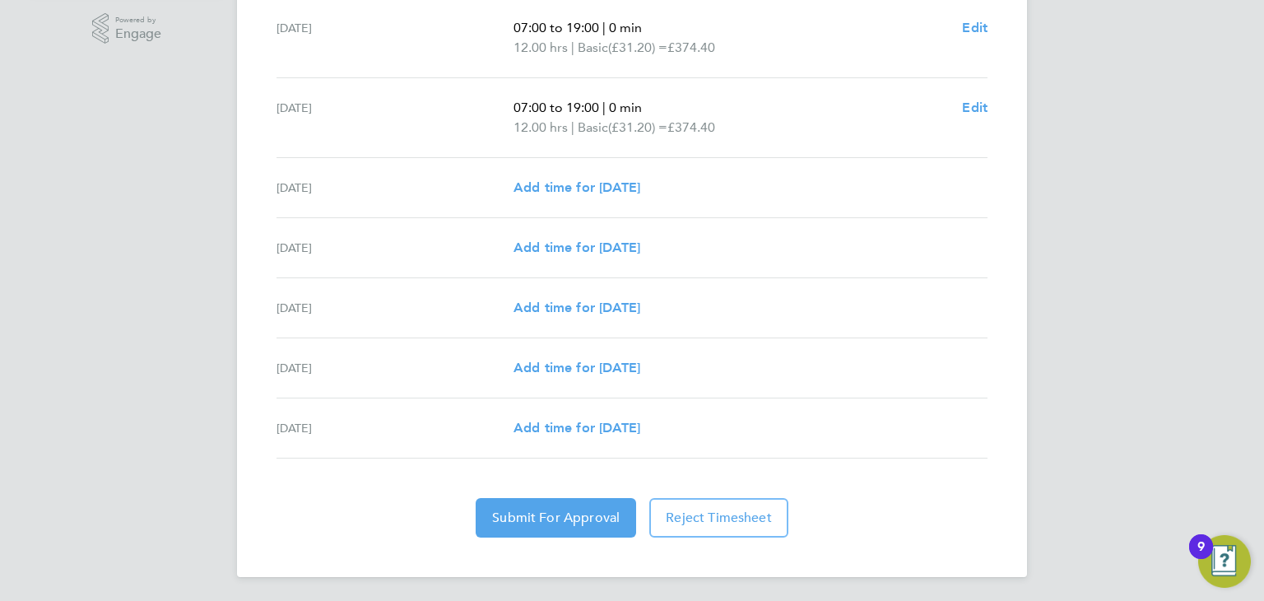
scroll to position [527, 0]
click at [564, 371] on span "Add time for Thu 14 Aug" at bounding box center [576, 368] width 127 height 16
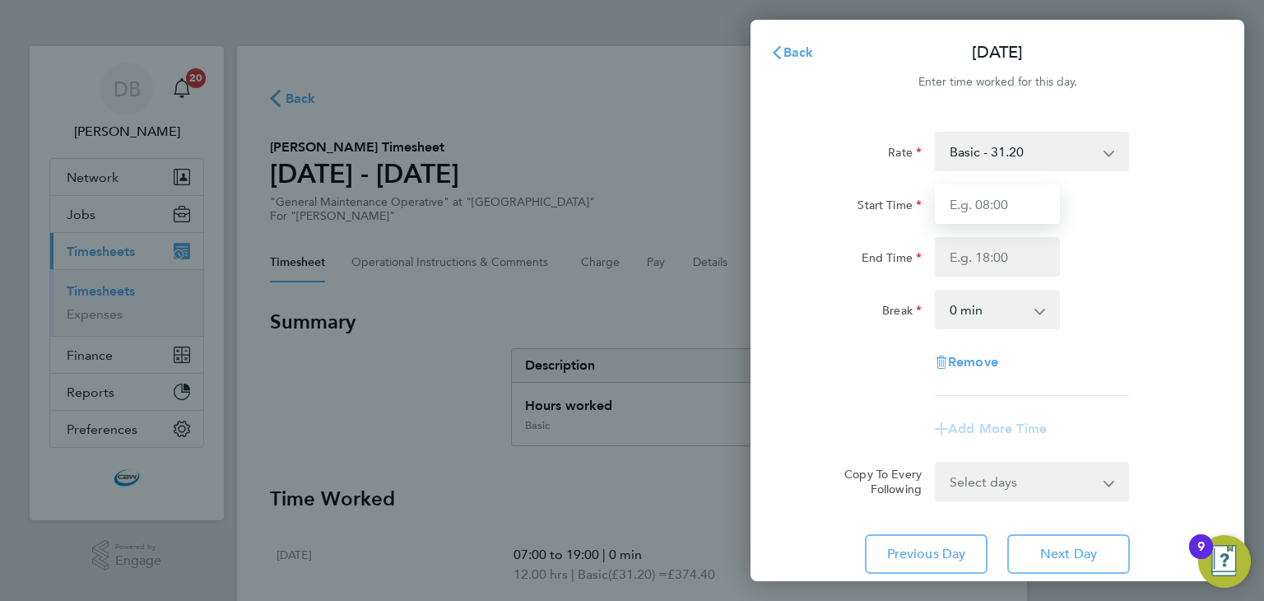
click at [1020, 197] on input "Start Time" at bounding box center [997, 203] width 125 height 39
type input "07:00"
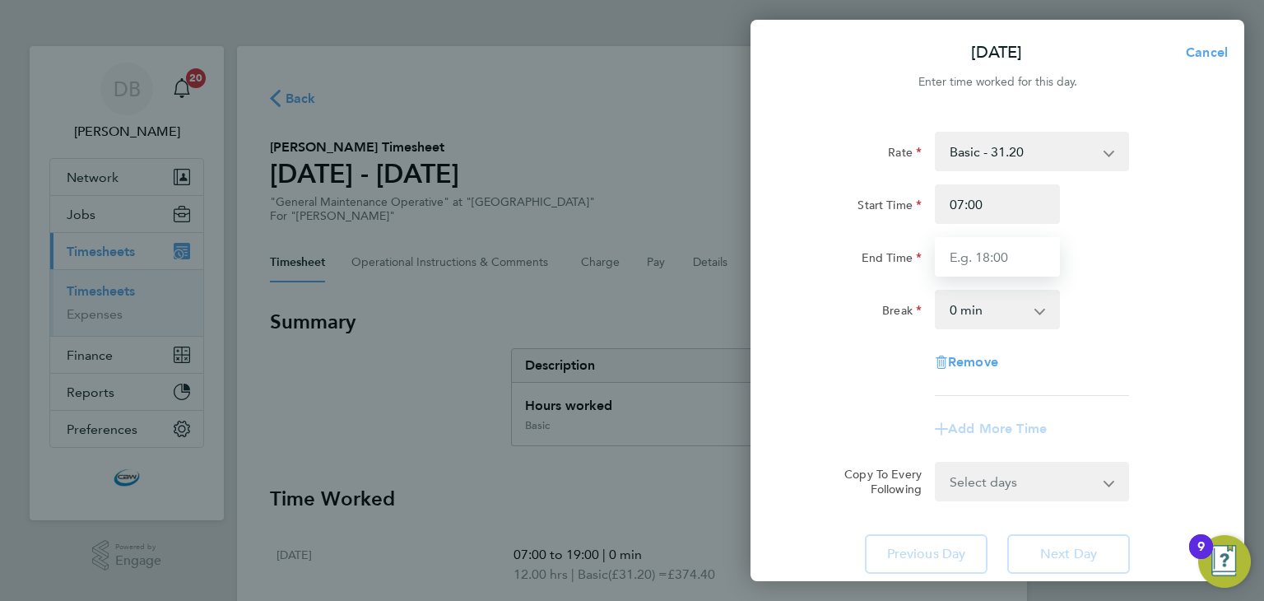
click at [1010, 262] on input "End Time" at bounding box center [997, 256] width 125 height 39
type input "19:00"
click at [898, 353] on div "Rate Basic - 31.20 Overtime - 46.79 Start Time 07:00 End Time 19:00 Break 0 min…" at bounding box center [998, 264] width 402 height 264
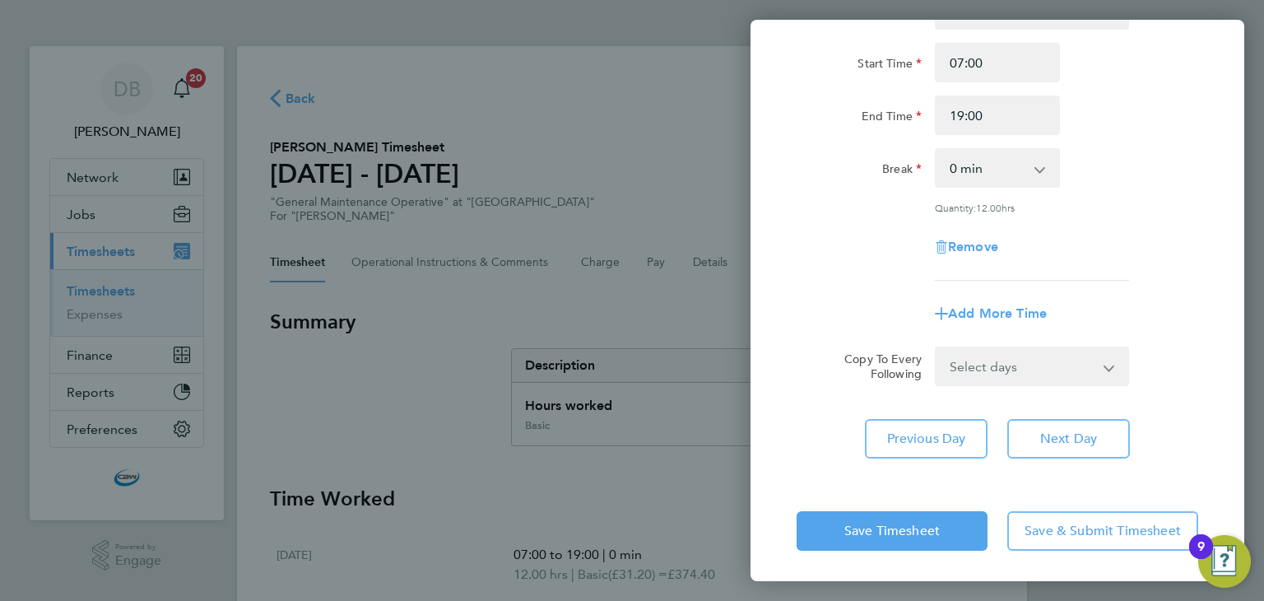
scroll to position [142, 0]
click at [846, 523] on span "Save Timesheet" at bounding box center [891, 531] width 95 height 16
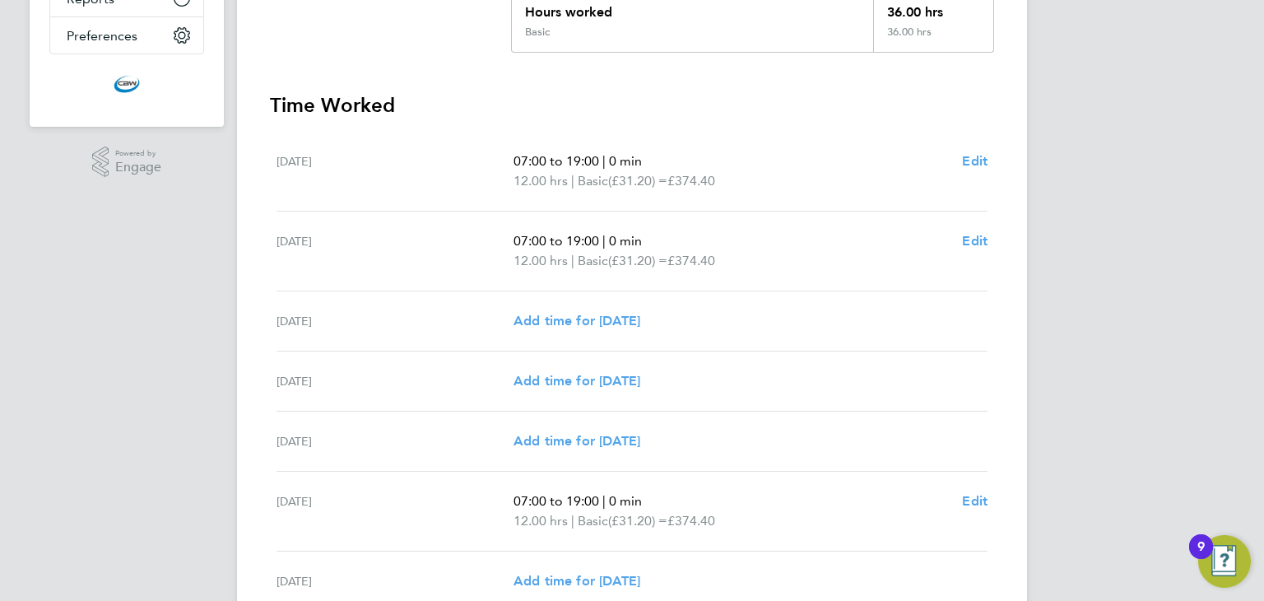
scroll to position [546, 0]
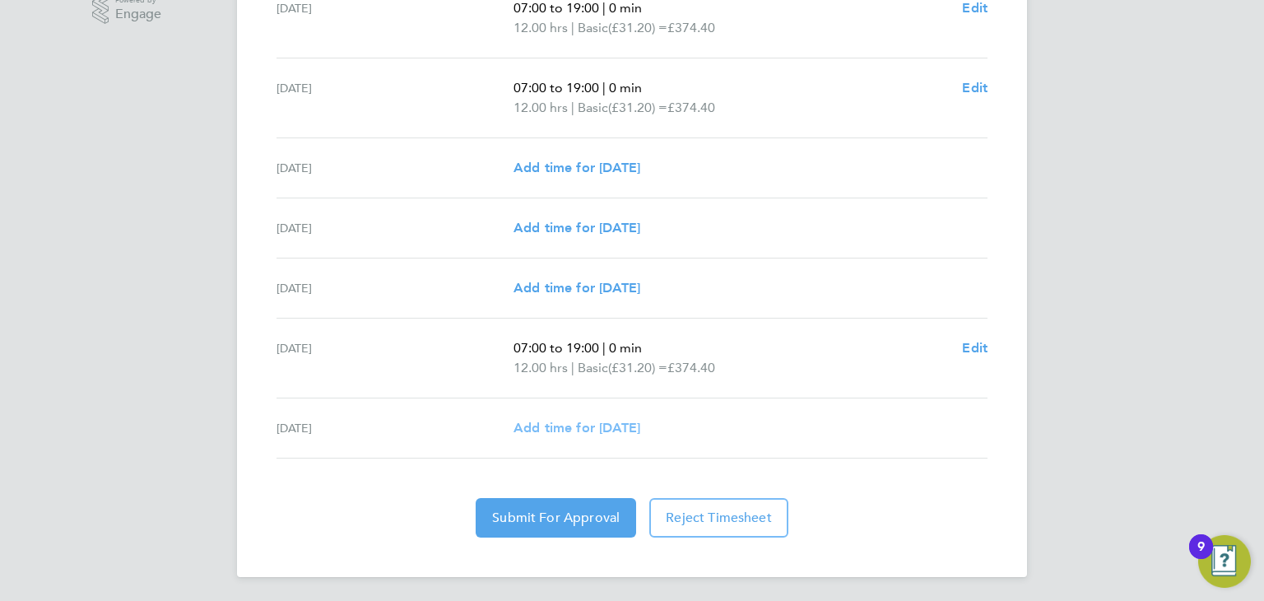
click at [577, 432] on span "Add time for Fri 15 Aug" at bounding box center [576, 428] width 127 height 16
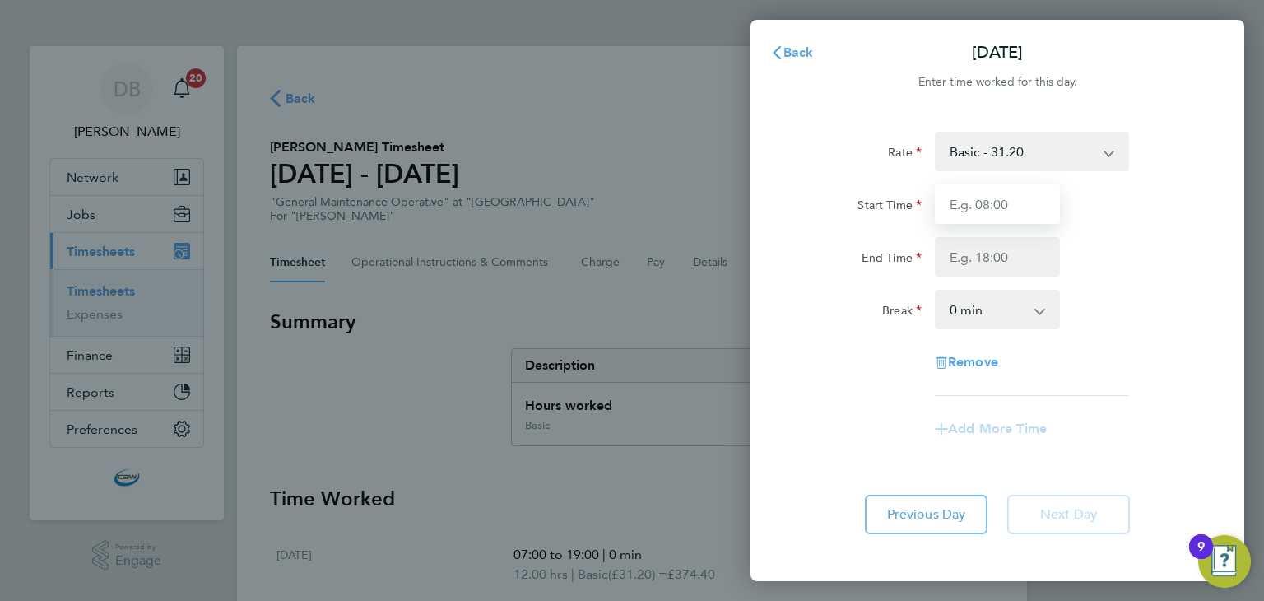
click at [1025, 197] on input "Start Time" at bounding box center [997, 203] width 125 height 39
type input "07:00"
click at [999, 263] on input "End Time" at bounding box center [997, 256] width 125 height 39
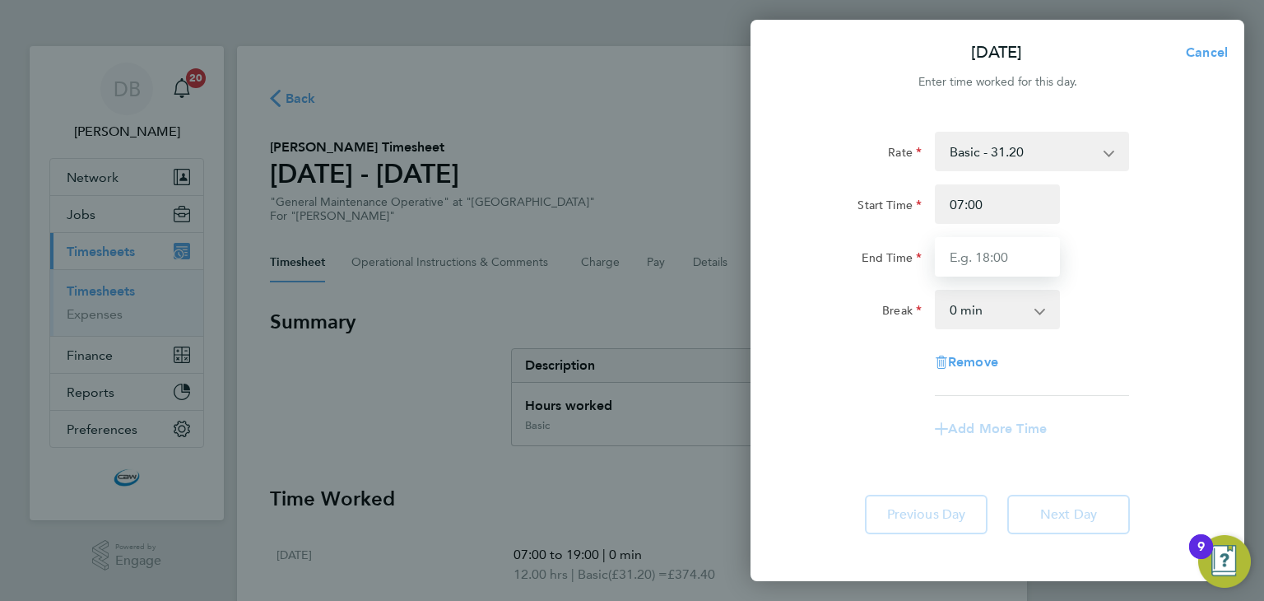
type input "19:00"
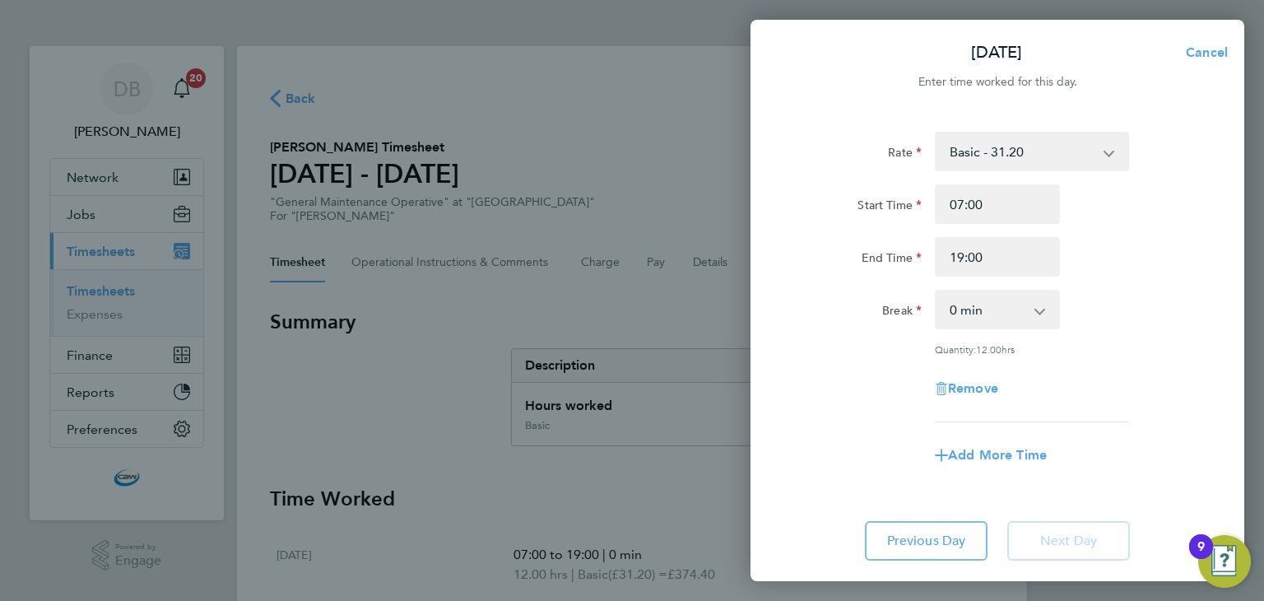
click at [843, 459] on form "Rate Basic - 31.20 Overtime - 46.79 Start Time 07:00 End Time 19:00 Break 0 min…" at bounding box center [998, 310] width 402 height 356
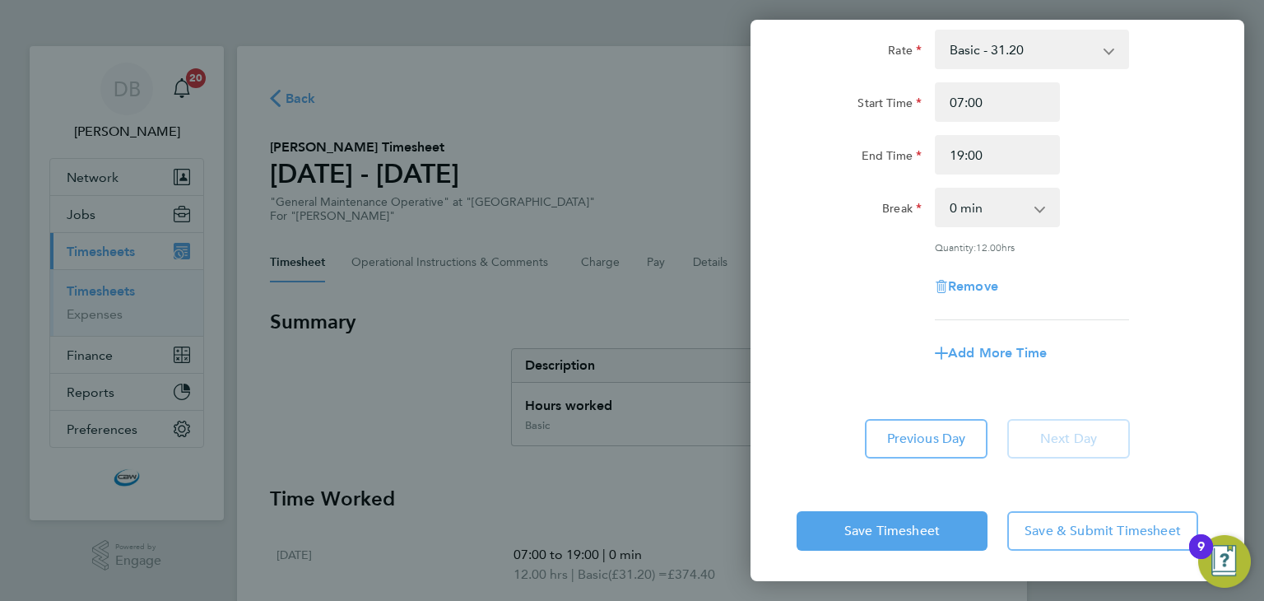
scroll to position [101, 0]
click at [850, 525] on span "Save Timesheet" at bounding box center [891, 531] width 95 height 16
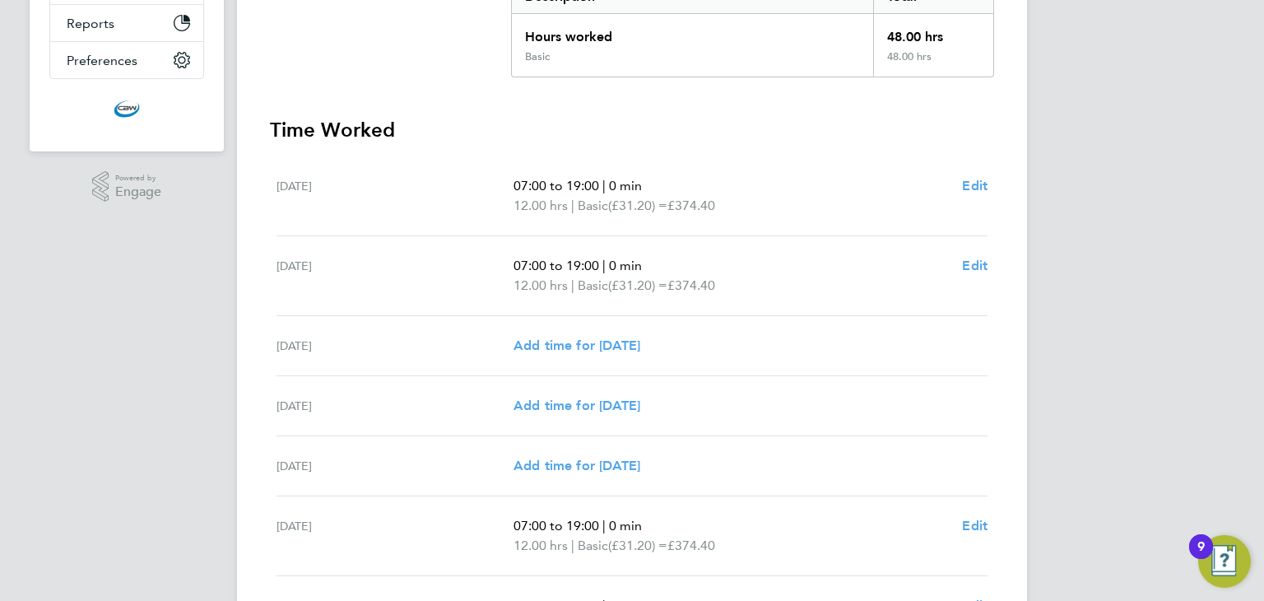
scroll to position [566, 0]
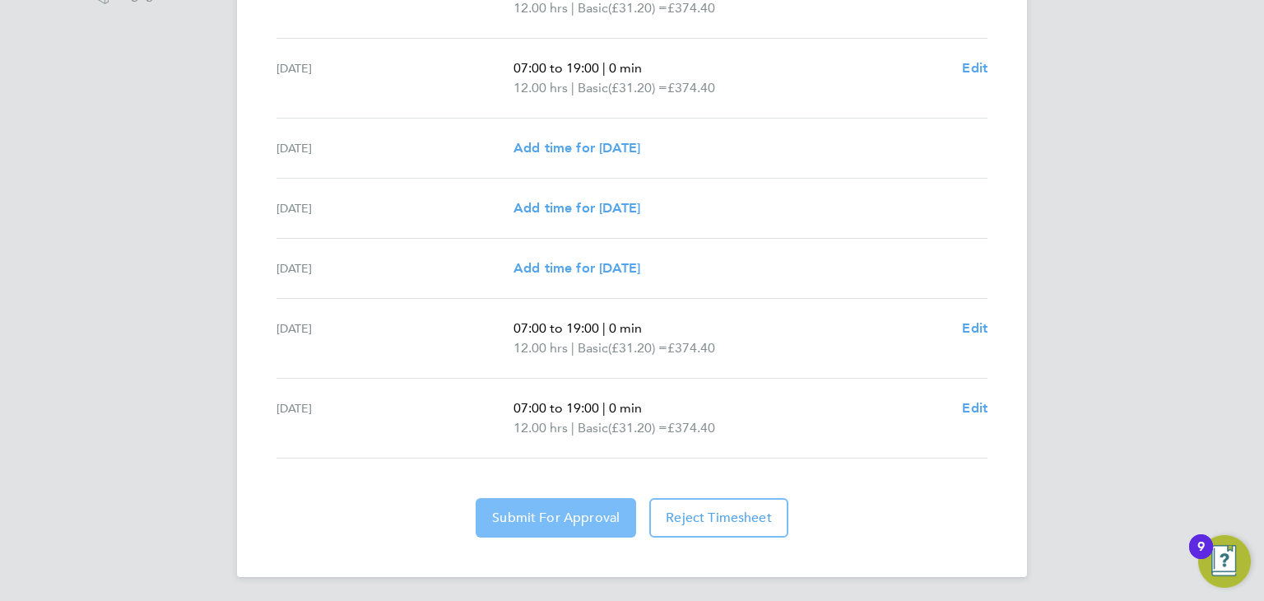
click at [588, 532] on button "Submit For Approval" at bounding box center [556, 517] width 160 height 39
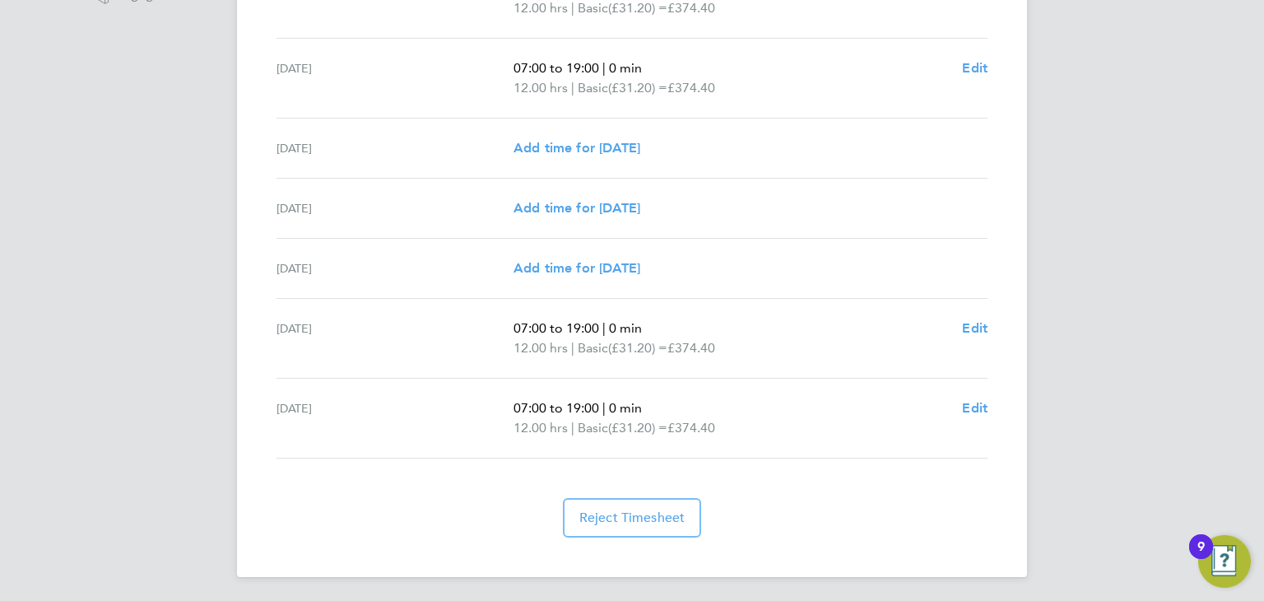
scroll to position [0, 0]
